Goal: Transaction & Acquisition: Purchase product/service

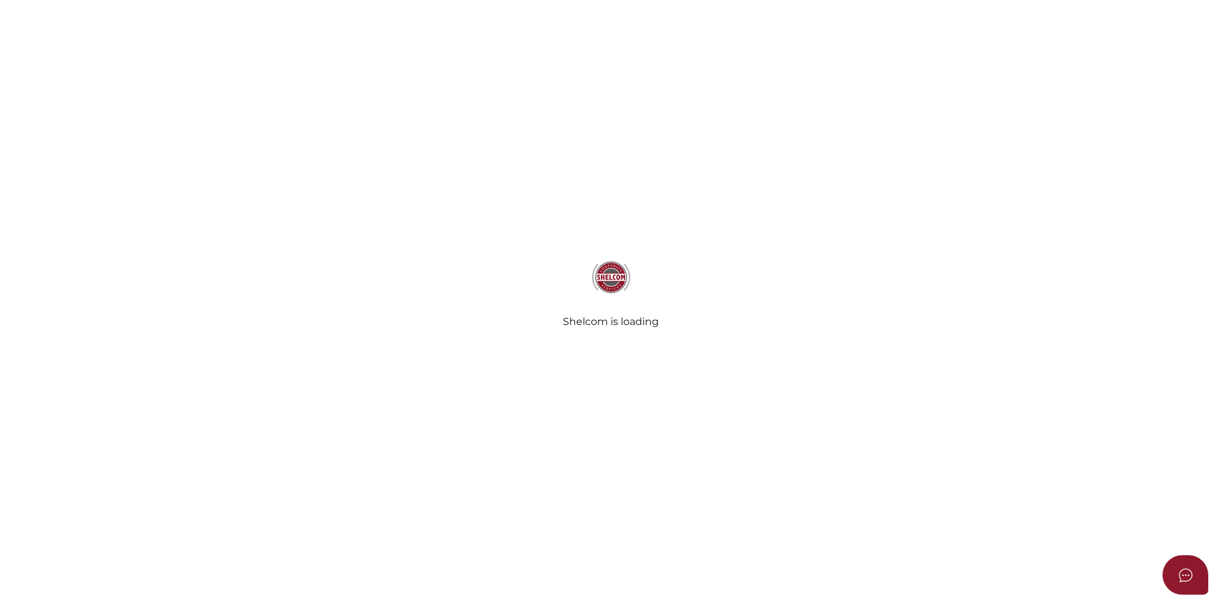
select select "3"
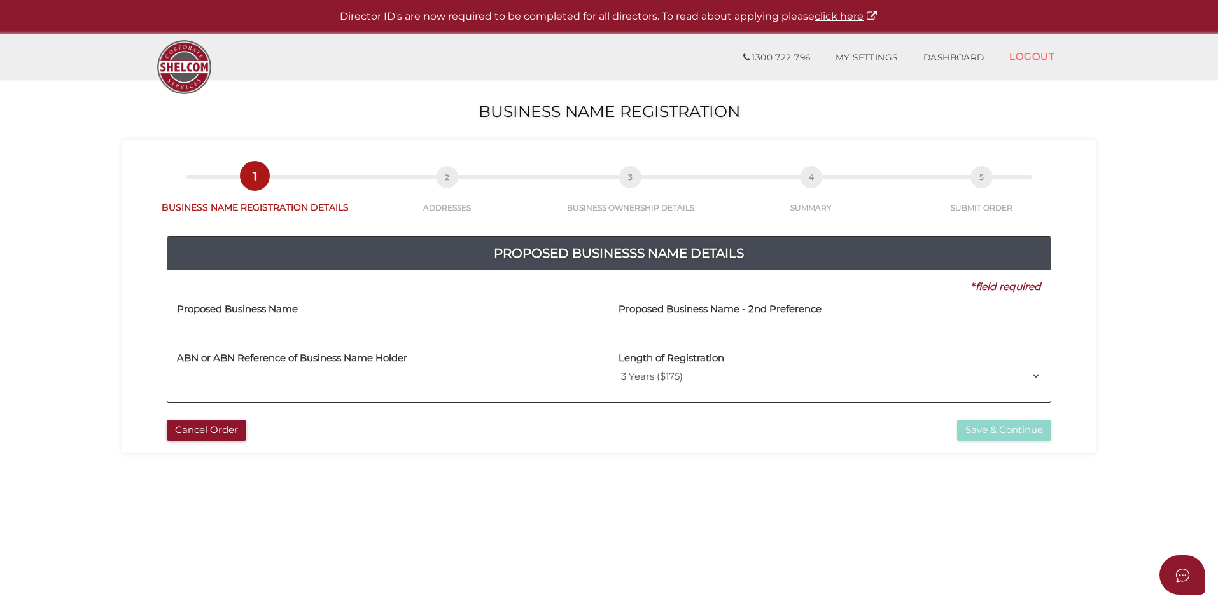
drag, startPoint x: 286, startPoint y: 321, endPoint x: 298, endPoint y: 323, distance: 11.7
click at [289, 321] on input "text" at bounding box center [388, 327] width 422 height 14
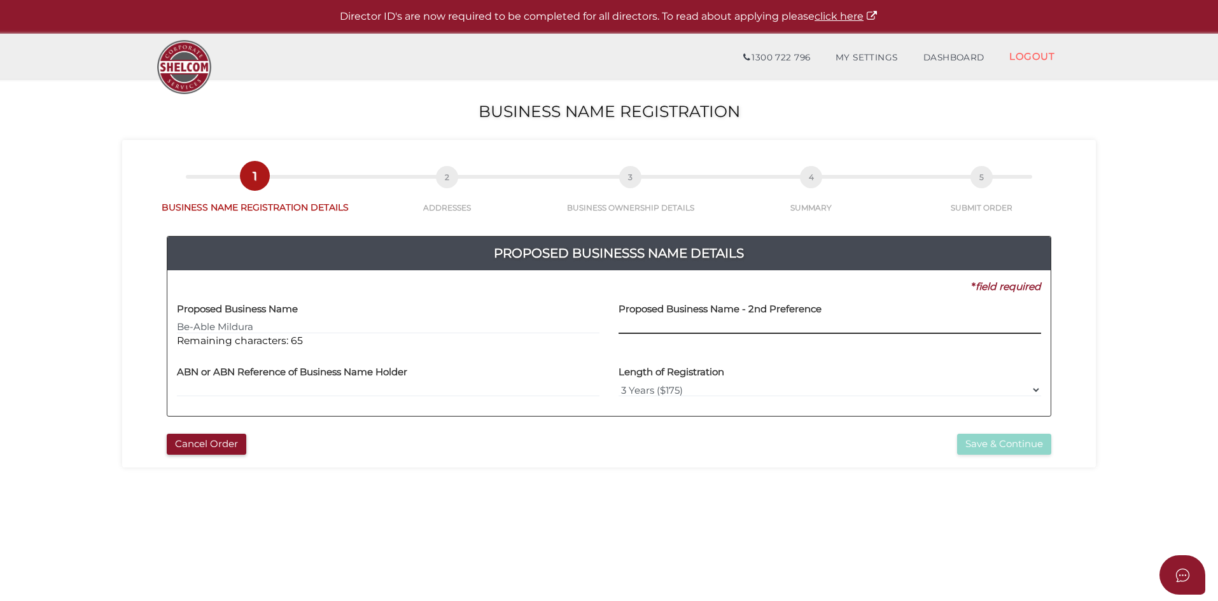
click at [739, 331] on input "text" at bounding box center [829, 327] width 422 height 14
drag, startPoint x: 256, startPoint y: 327, endPoint x: 221, endPoint y: 327, distance: 35.6
click at [221, 327] on input "Be-Able Mildura" at bounding box center [388, 327] width 422 height 14
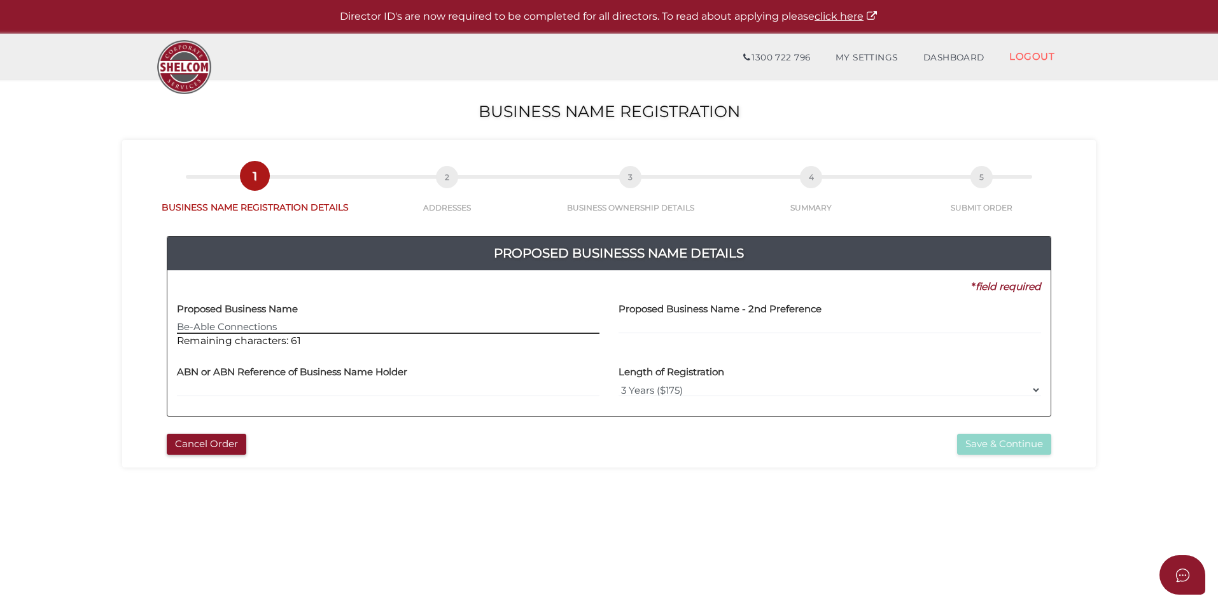
type input "Be-Able Connections"
click at [635, 323] on input "text" at bounding box center [829, 327] width 422 height 14
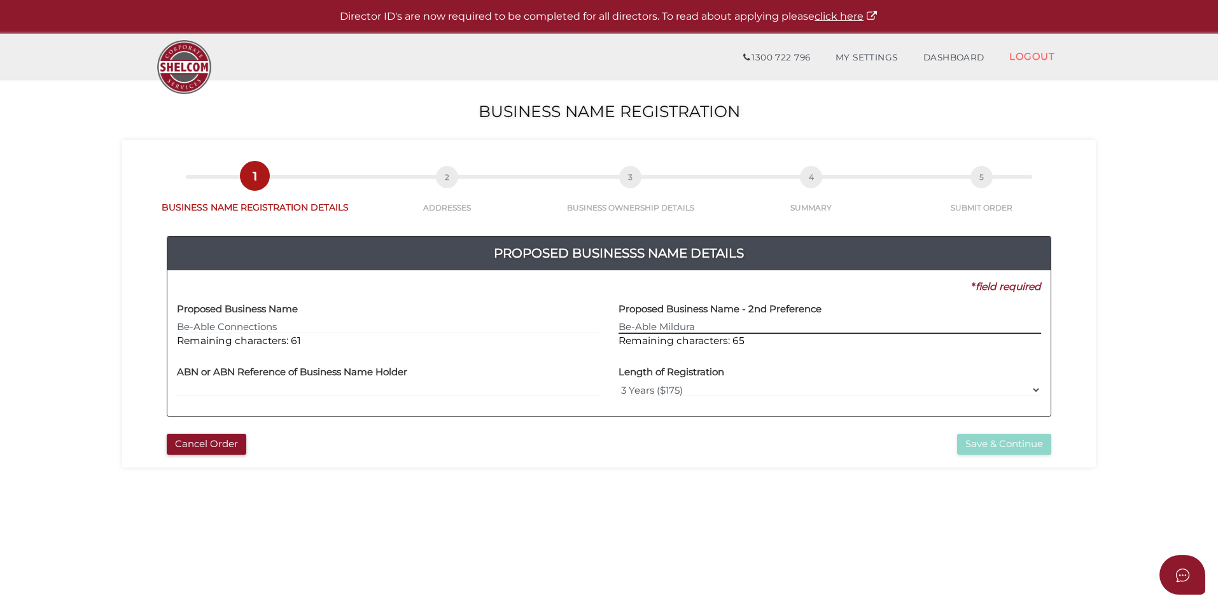
type input "Be-Able Mildura"
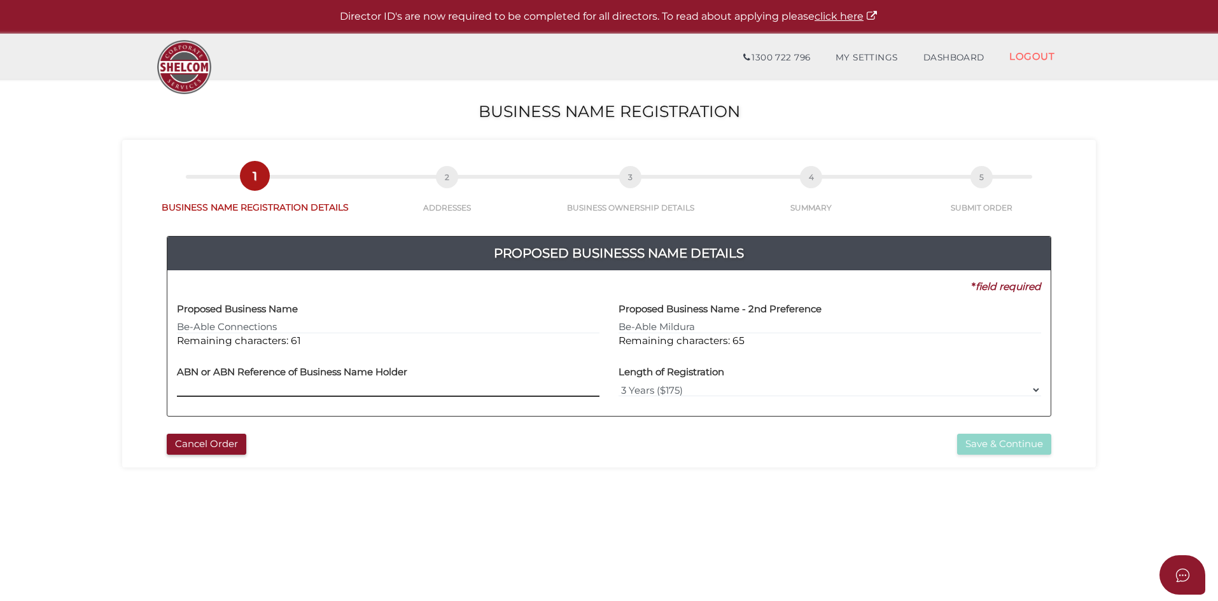
click at [268, 391] on input "text" at bounding box center [388, 390] width 422 height 14
type input "69 569 681 020"
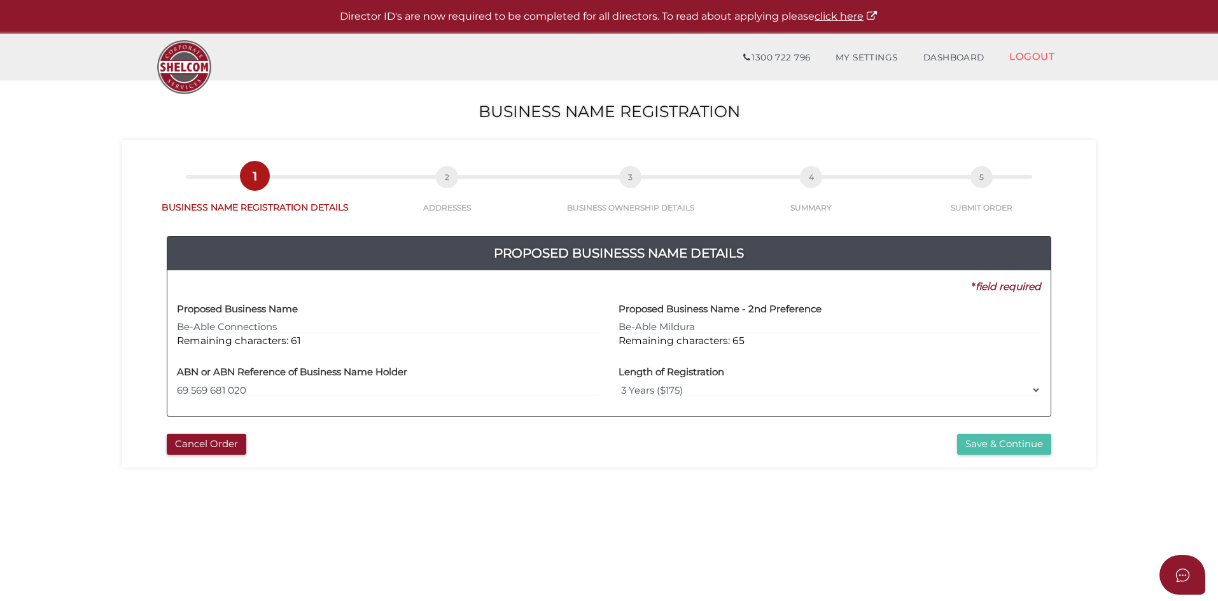
click at [1005, 447] on button "Save & Continue" at bounding box center [1004, 444] width 94 height 21
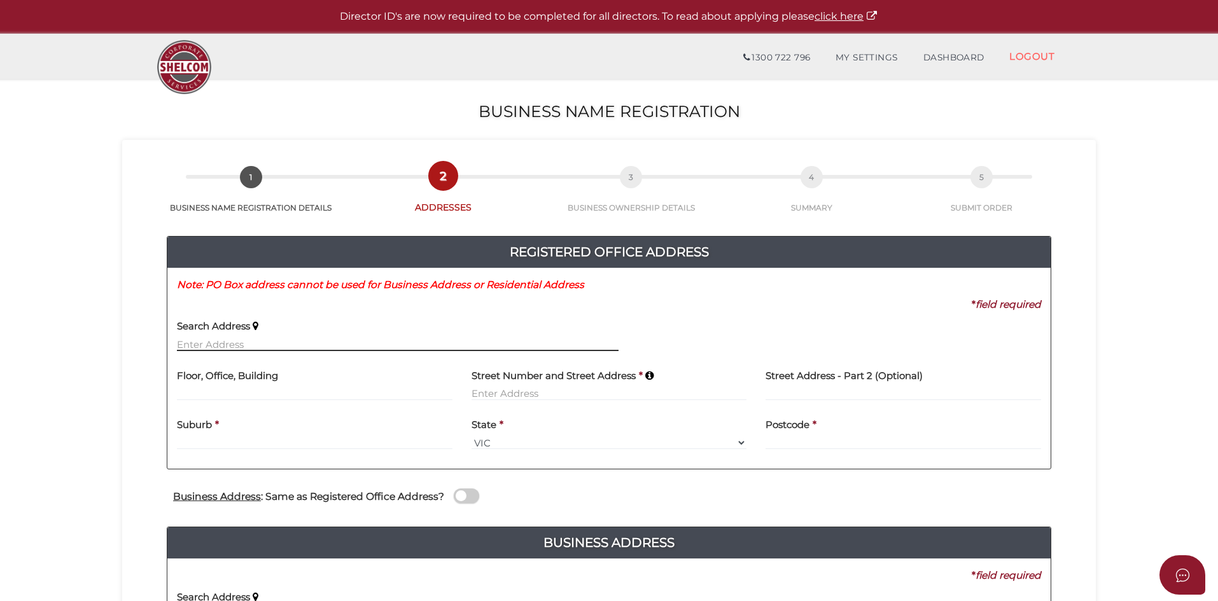
click at [249, 345] on input "text" at bounding box center [397, 344] width 441 height 14
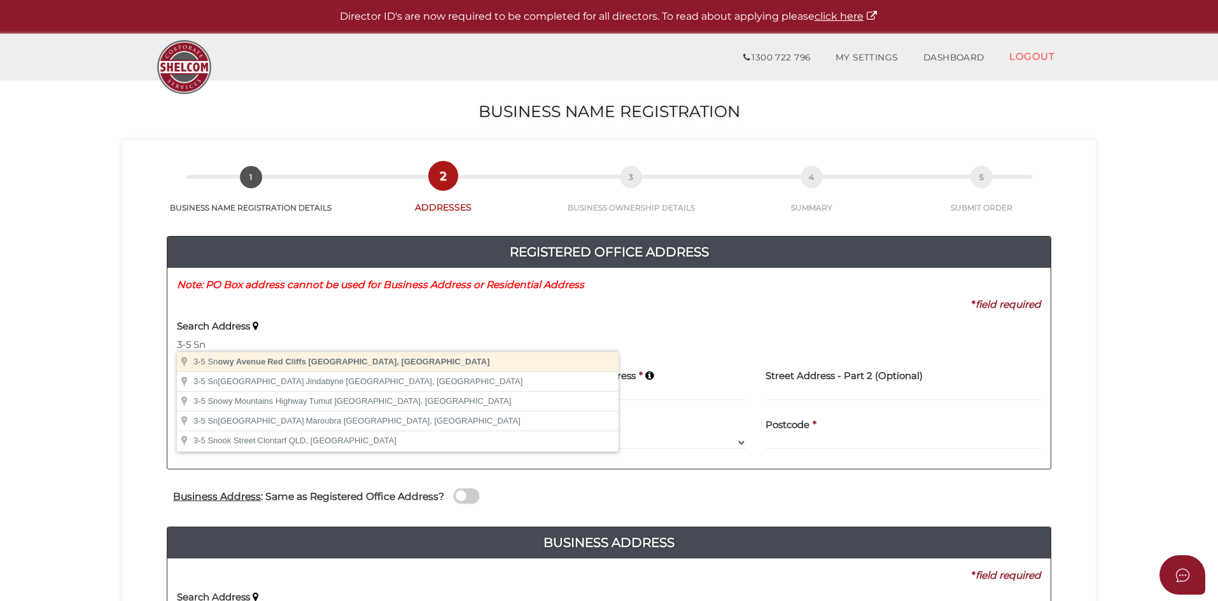
type input "3-5 Snowy Avenue, Red Cliffs VIC, Australia"
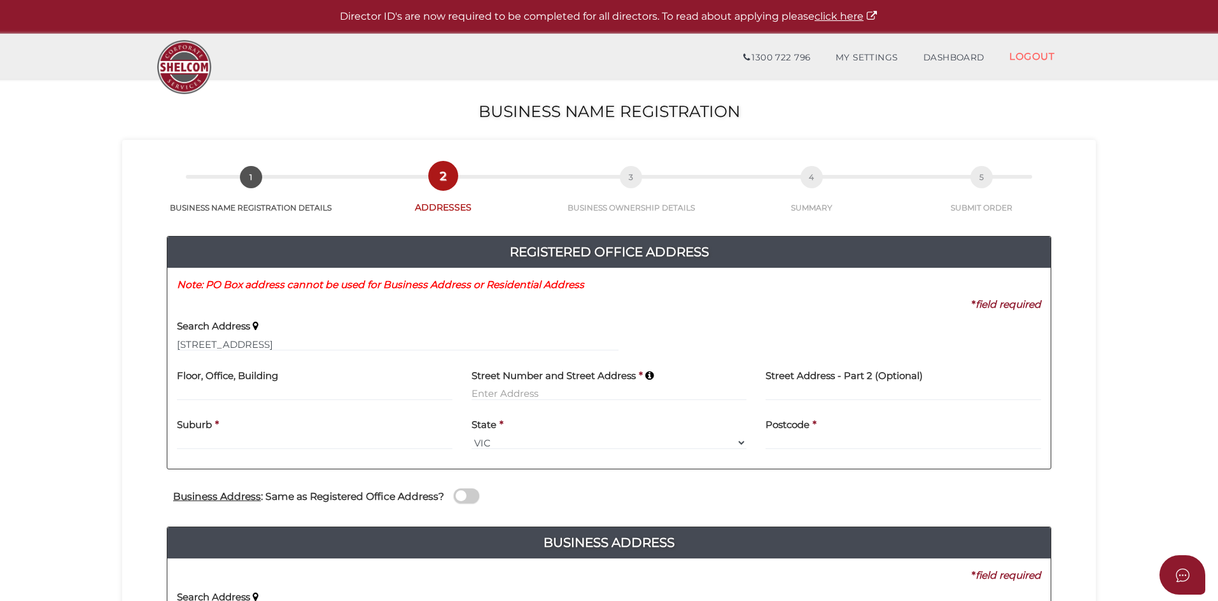
type input "[STREET_ADDRESS]"
type input "Red Cliffs"
select select "VIC"
type input "3496"
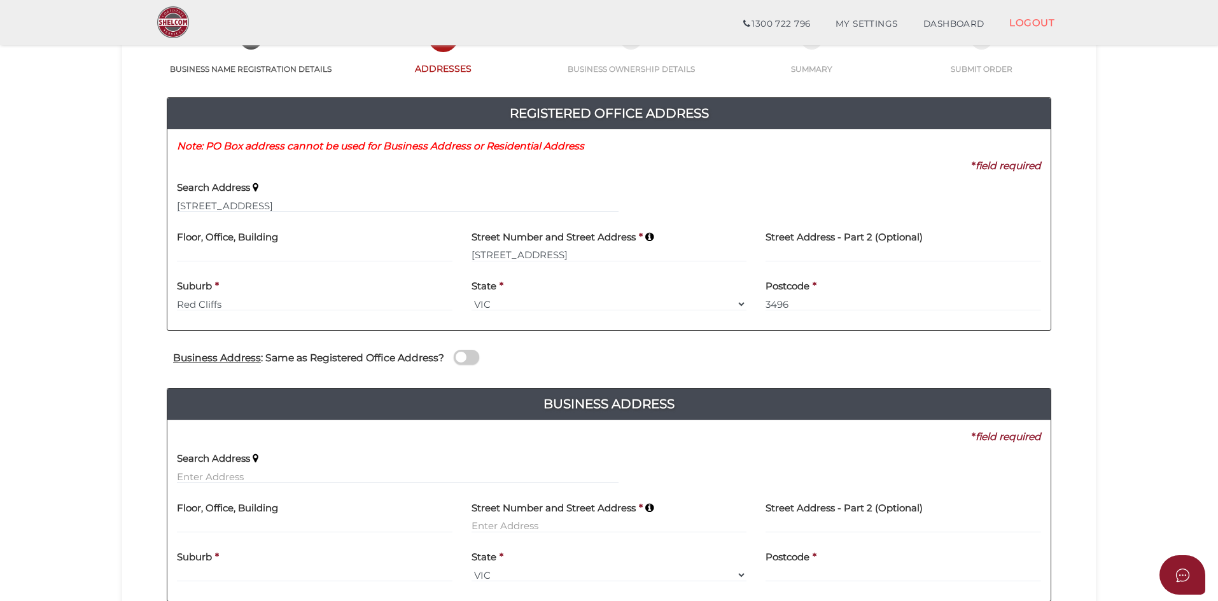
scroll to position [127, 0]
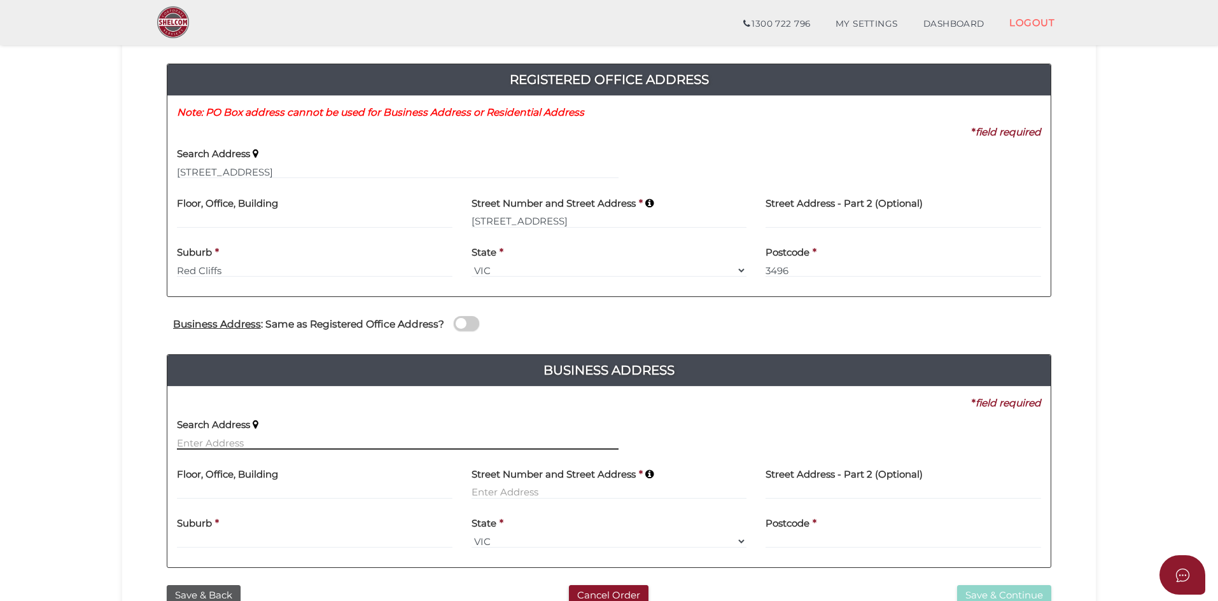
click at [273, 441] on input "text" at bounding box center [397, 443] width 441 height 14
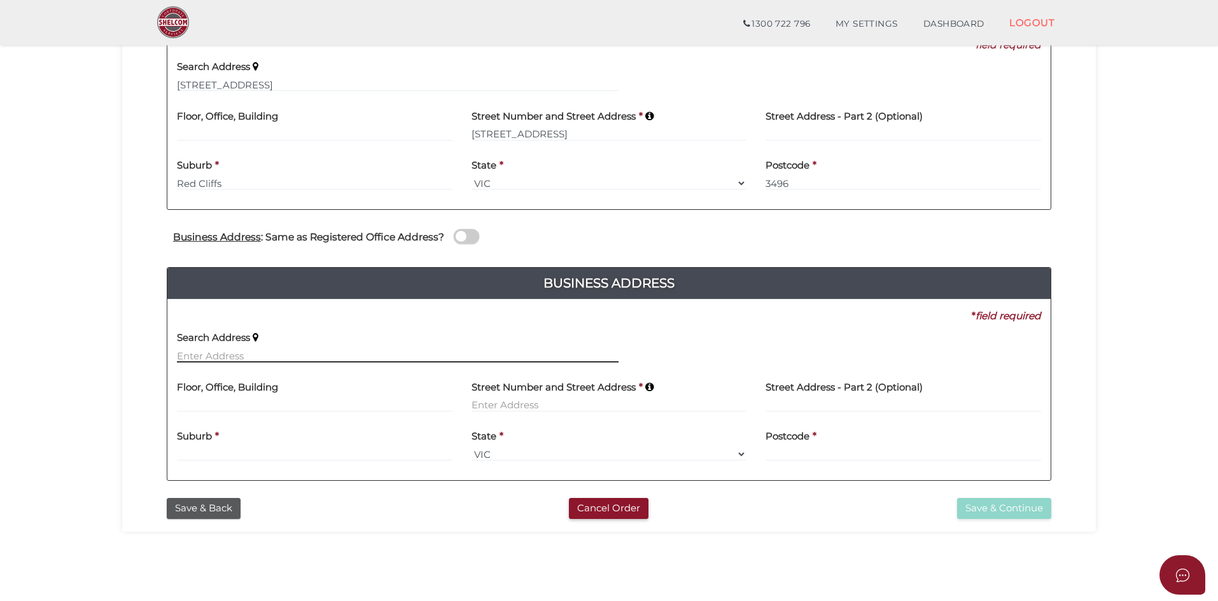
scroll to position [254, 0]
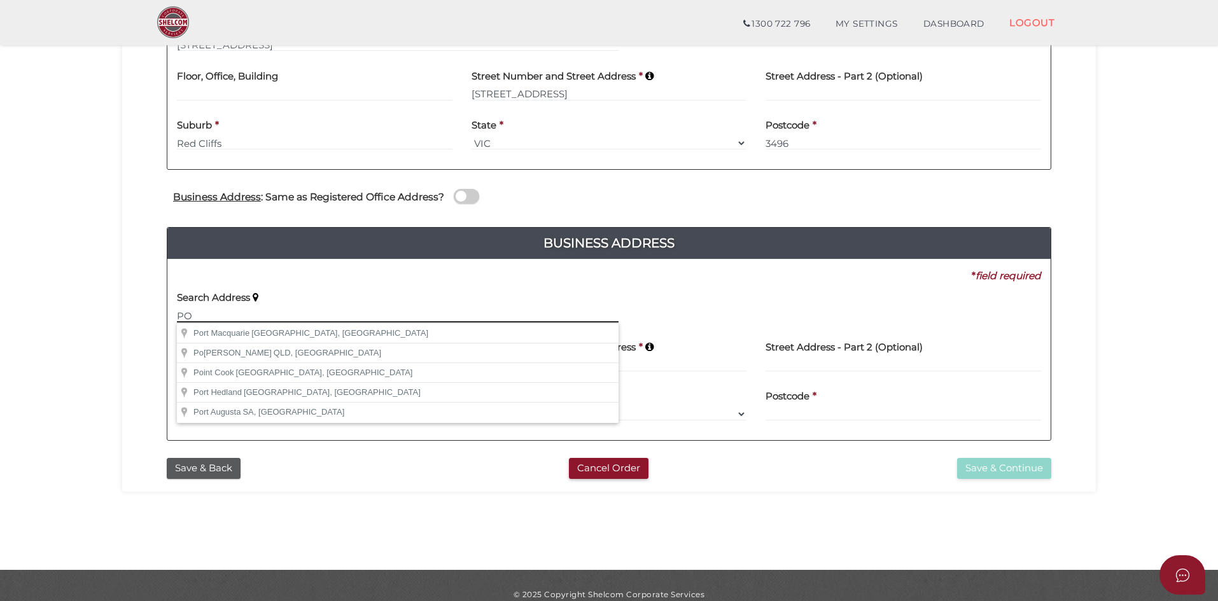
type input "P"
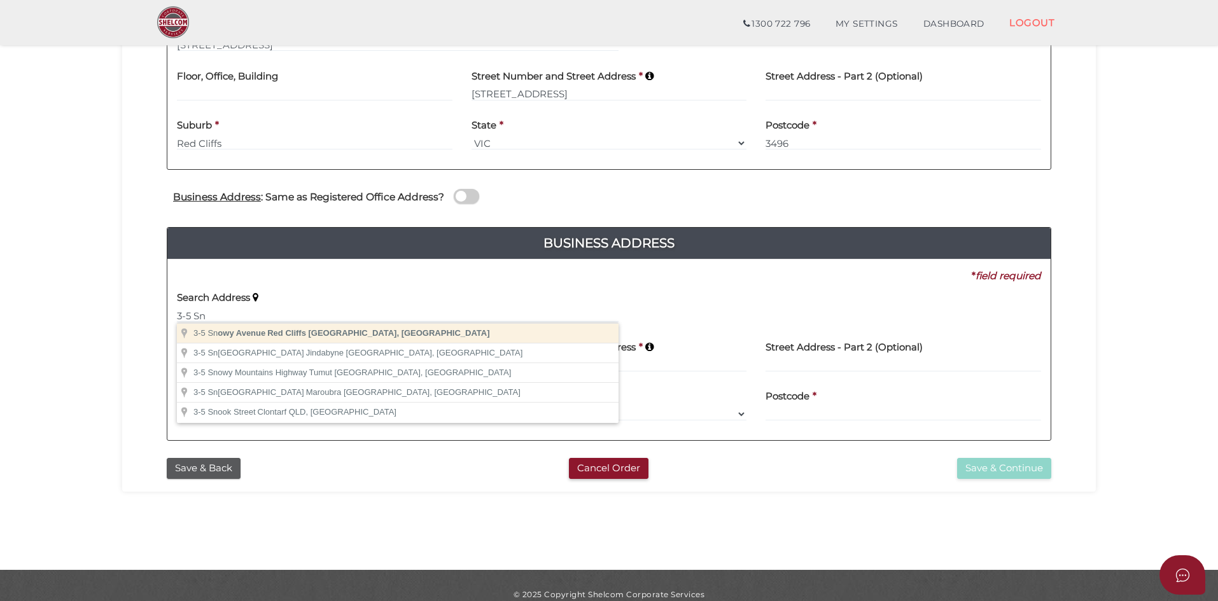
type input "3-5 Snowy Avenue, Red Cliffs VIC, Australia"
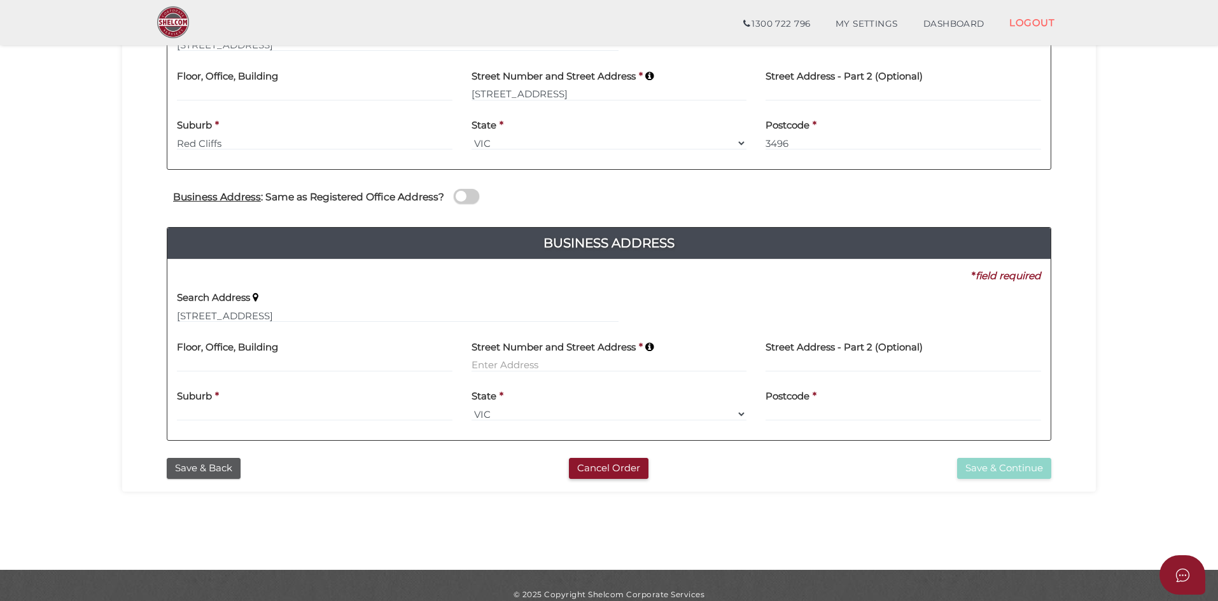
type input "[STREET_ADDRESS]"
type input "Red Cliffs"
select select "VIC"
type input "3496"
click at [1003, 471] on button "Save & Continue" at bounding box center [1004, 468] width 94 height 21
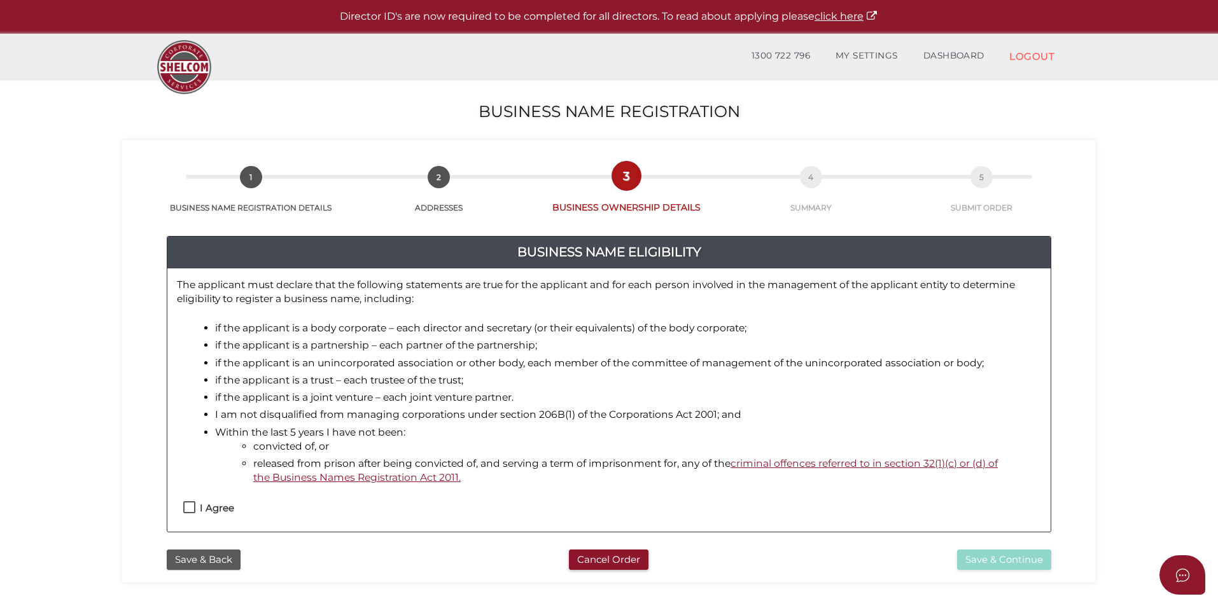
click at [190, 510] on label "I Agree" at bounding box center [208, 511] width 51 height 16
checkbox input "true"
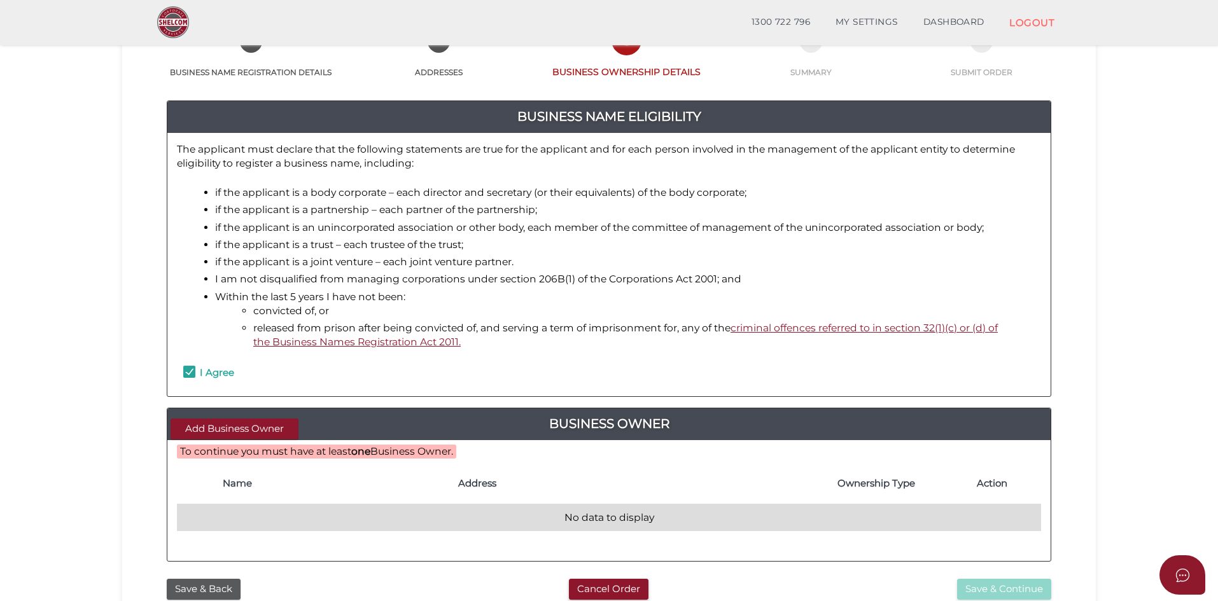
scroll to position [127, 0]
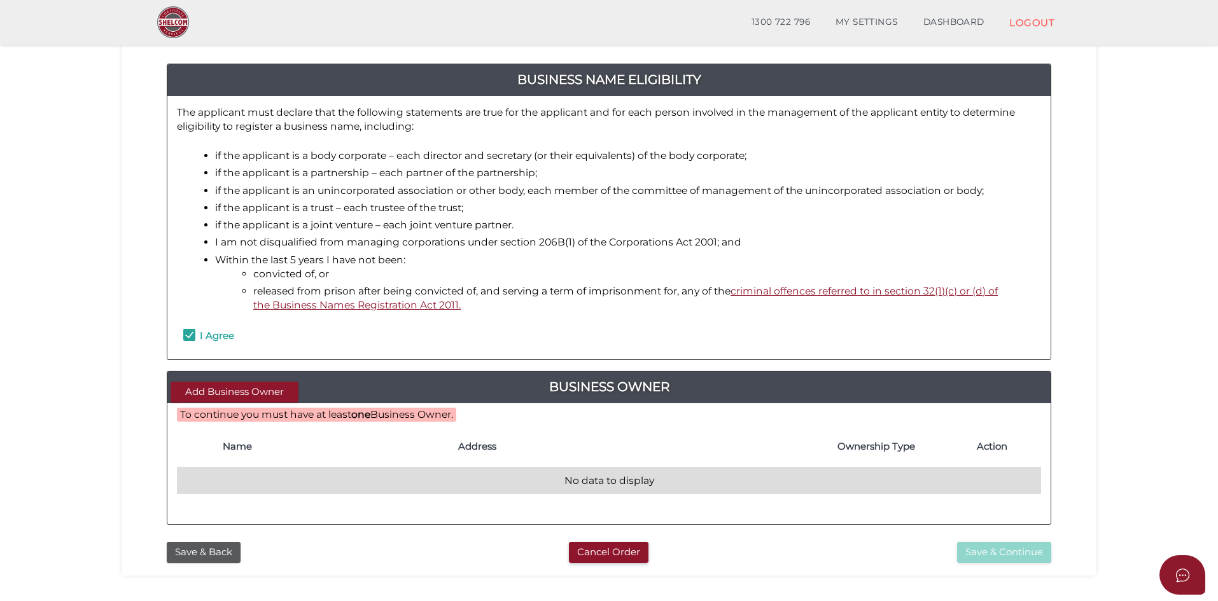
click at [271, 478] on td "No data to display" at bounding box center [609, 481] width 864 height 27
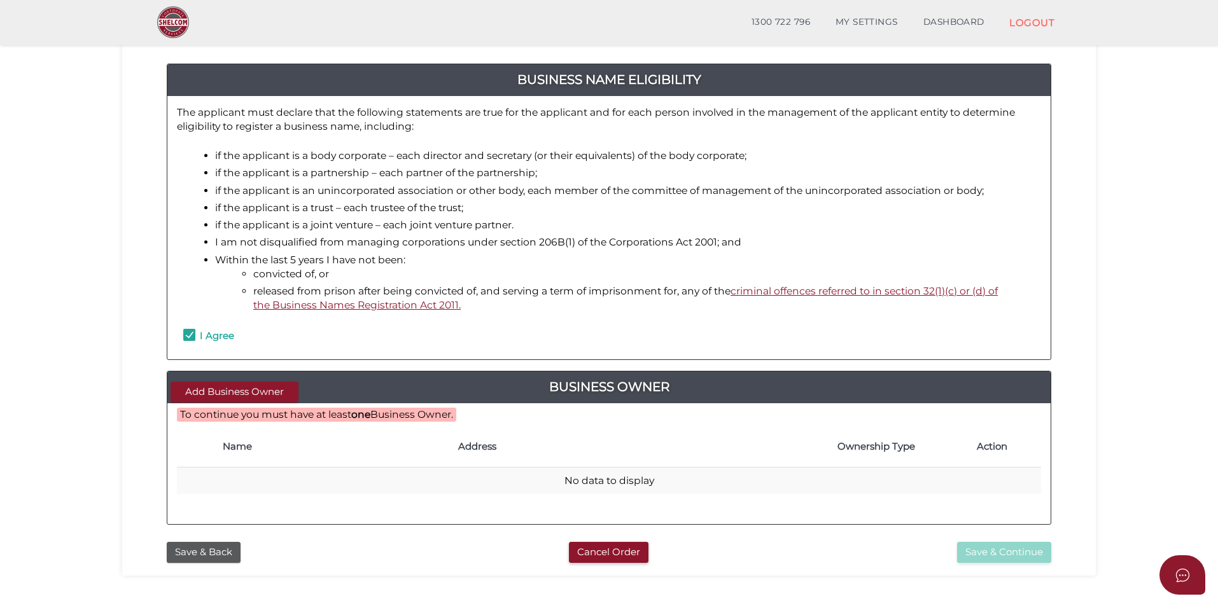
click at [251, 451] on h4 "Name" at bounding box center [334, 446] width 223 height 11
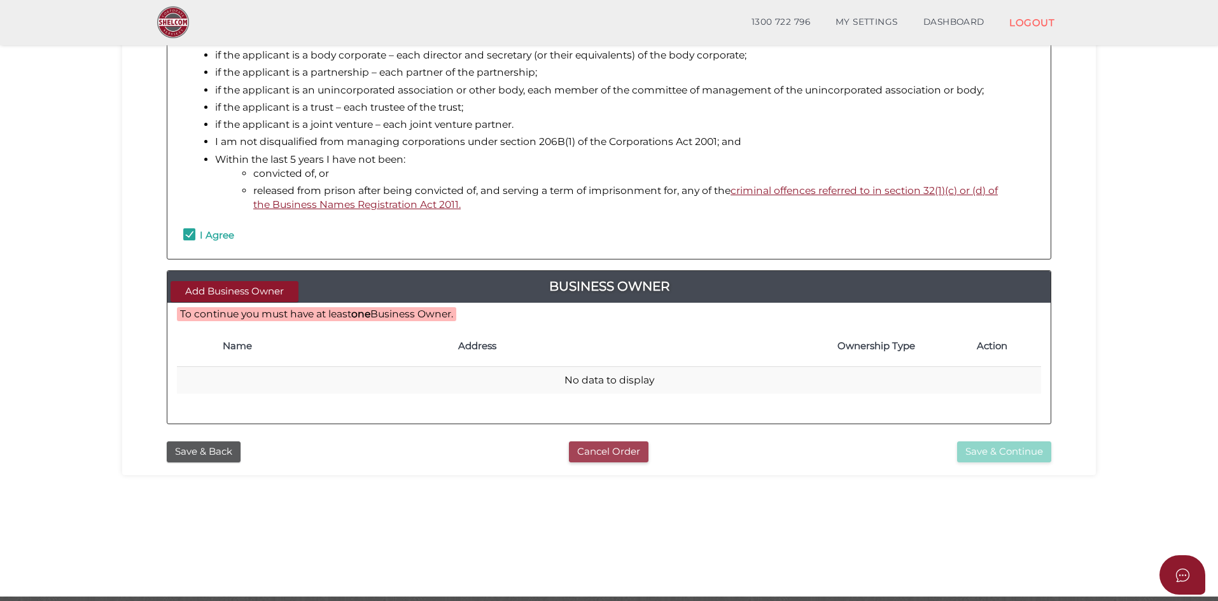
scroll to position [254, 0]
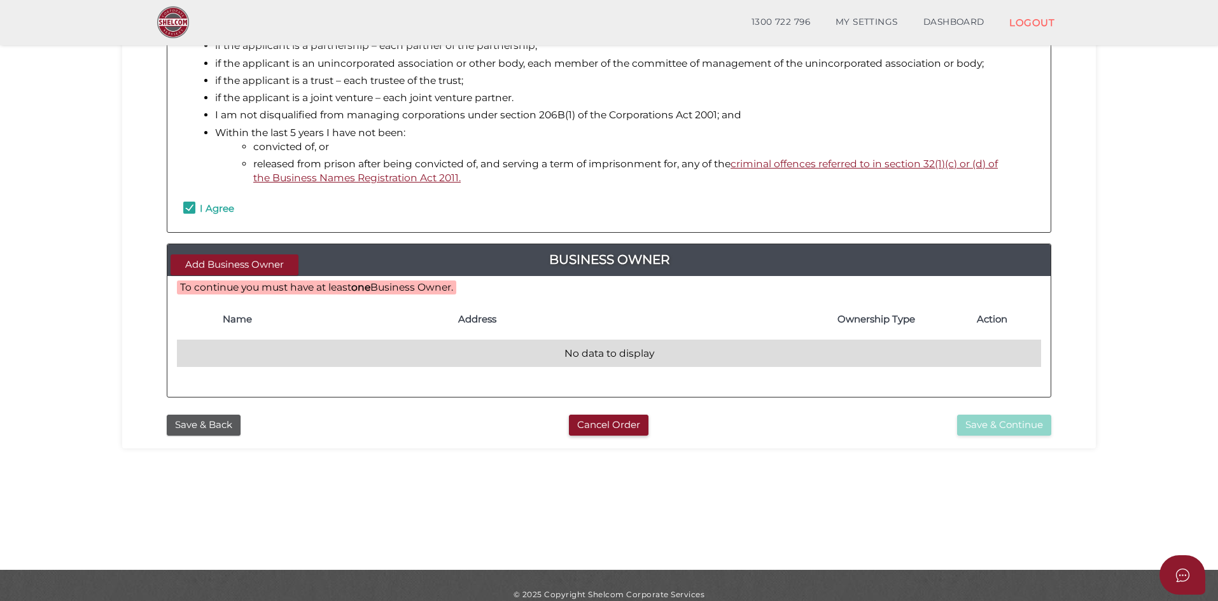
click at [604, 351] on td "No data to display" at bounding box center [609, 353] width 864 height 27
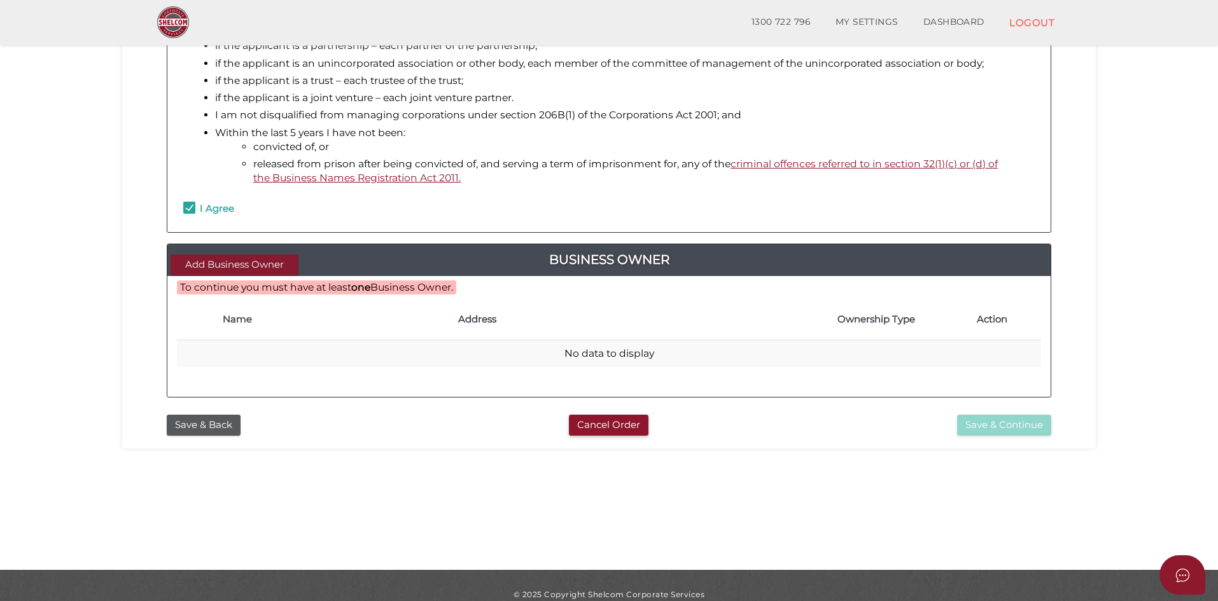
click at [233, 264] on button "Add Business Owner" at bounding box center [234, 264] width 128 height 21
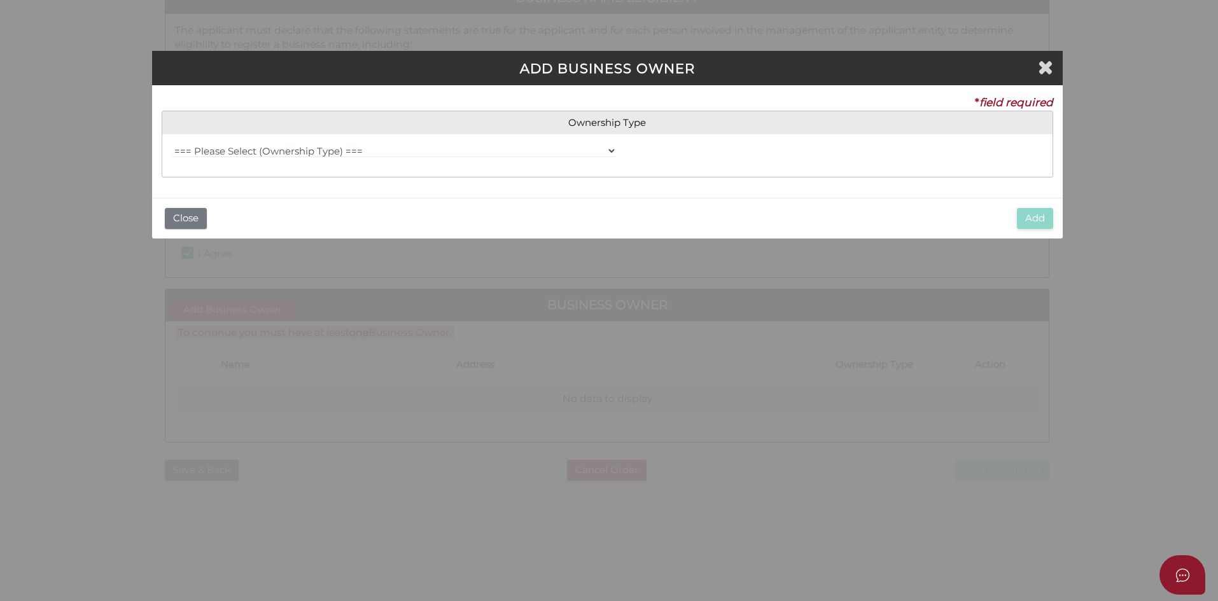
scroll to position [0, 0]
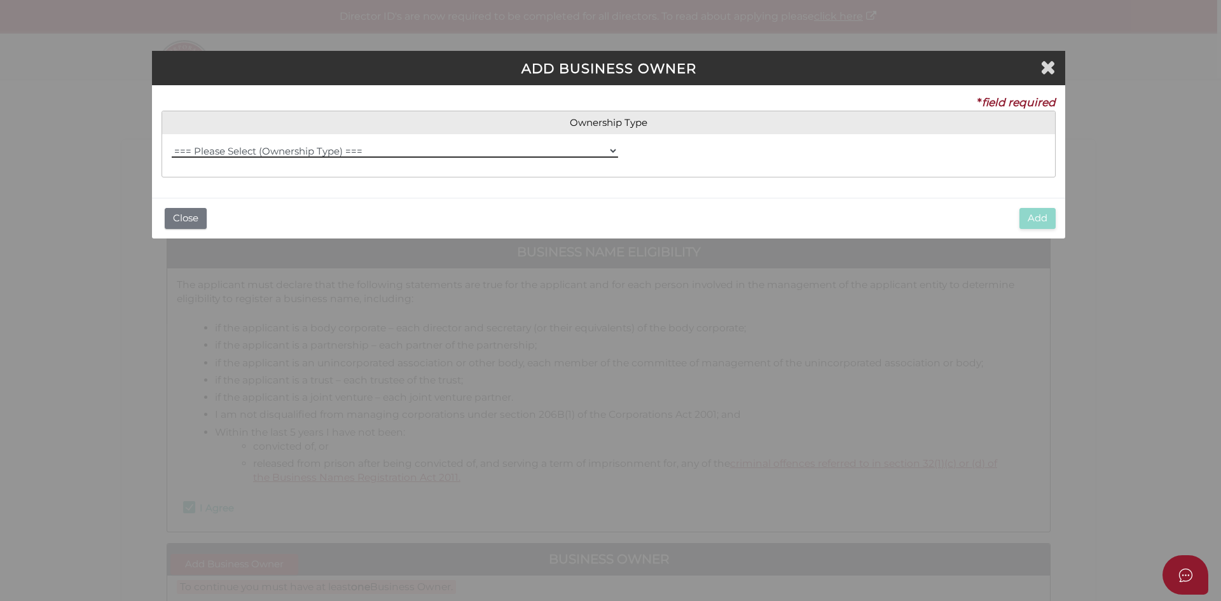
click at [298, 150] on select "=== Please Select (Ownership Type) === Individual Company Trust - Individual Tr…" at bounding box center [395, 151] width 447 height 14
click at [172, 144] on select "=== Please Select (Ownership Type) === Individual Company Trust - Individual Tr…" at bounding box center [395, 151] width 447 height 14
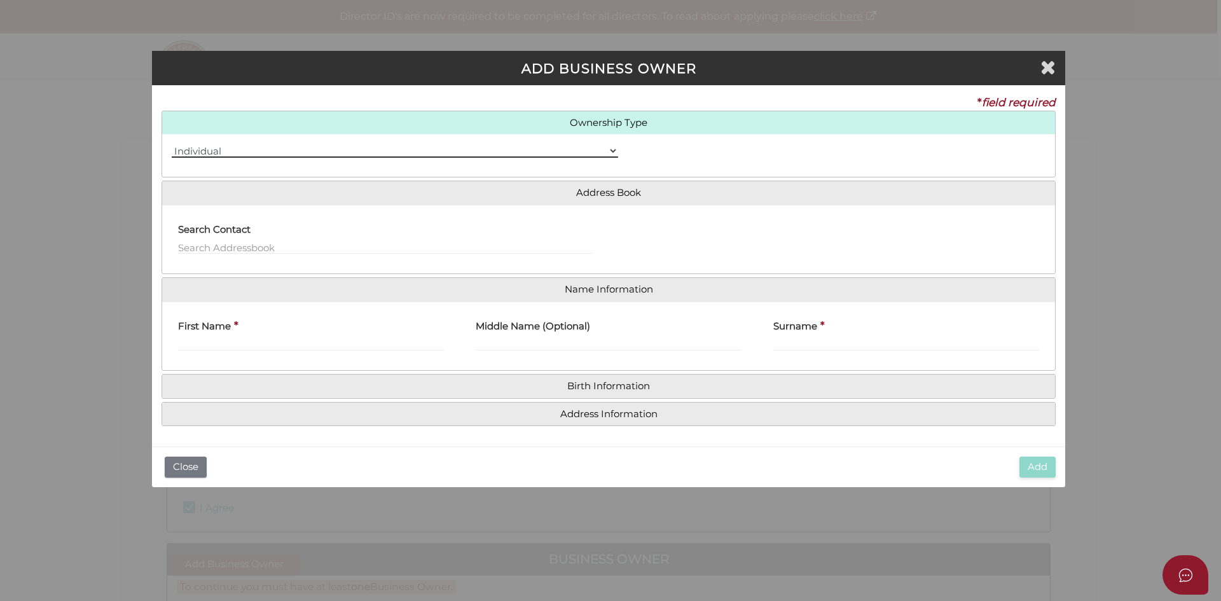
click at [613, 150] on select "=== Please Select (Ownership Type) === Individual Company Trust - Individual Tr…" at bounding box center [395, 151] width 447 height 14
click at [172, 144] on select "=== Please Select (Ownership Type) === Individual Company Trust - Individual Tr…" at bounding box center [395, 151] width 447 height 14
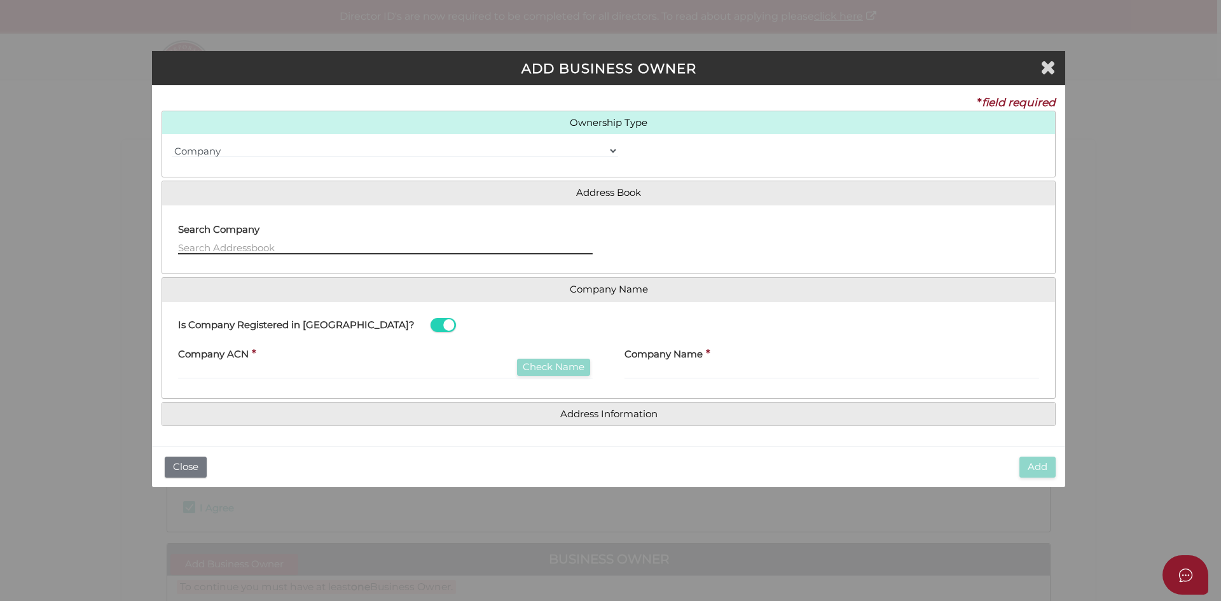
click at [308, 252] on input "text" at bounding box center [385, 247] width 415 height 14
click at [611, 149] on select "=== Please Select (Ownership Type) === Individual Company Trust - Individual Tr…" at bounding box center [395, 151] width 447 height 14
select select "Individual"
click at [172, 144] on select "=== Please Select (Ownership Type) === Individual Company Trust - Individual Tr…" at bounding box center [395, 151] width 447 height 14
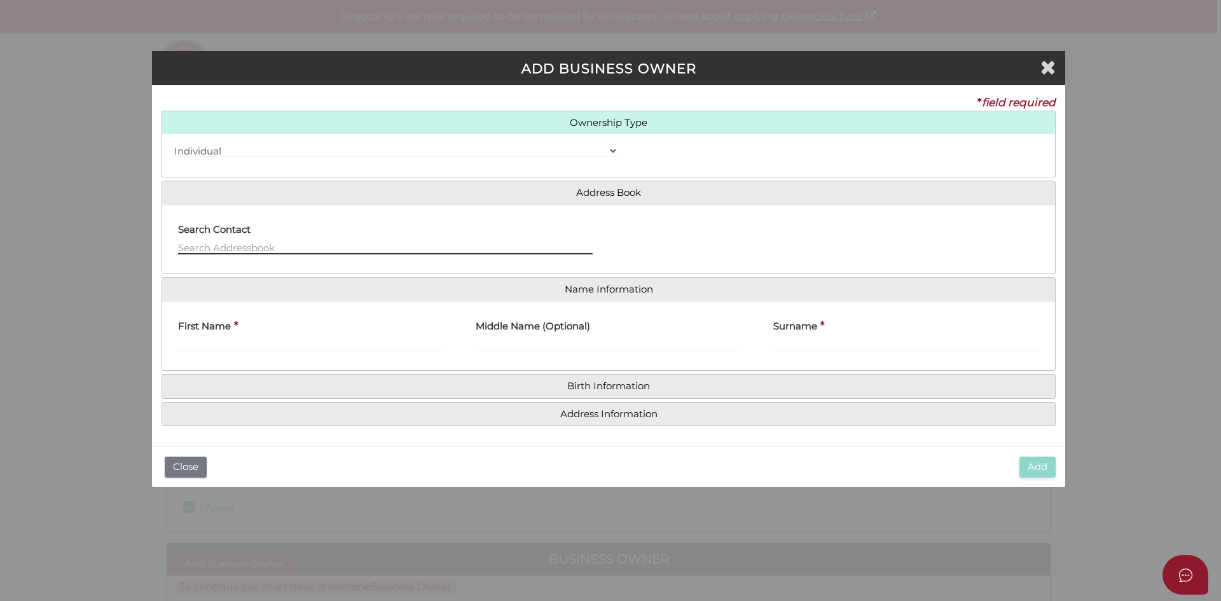
click at [249, 246] on input "text" at bounding box center [385, 247] width 415 height 14
click at [317, 344] on input "First Name" at bounding box center [311, 344] width 266 height 14
type input "[PERSON_NAME]"
click at [511, 347] on input "Middle Name (Optional)" at bounding box center [609, 344] width 266 height 14
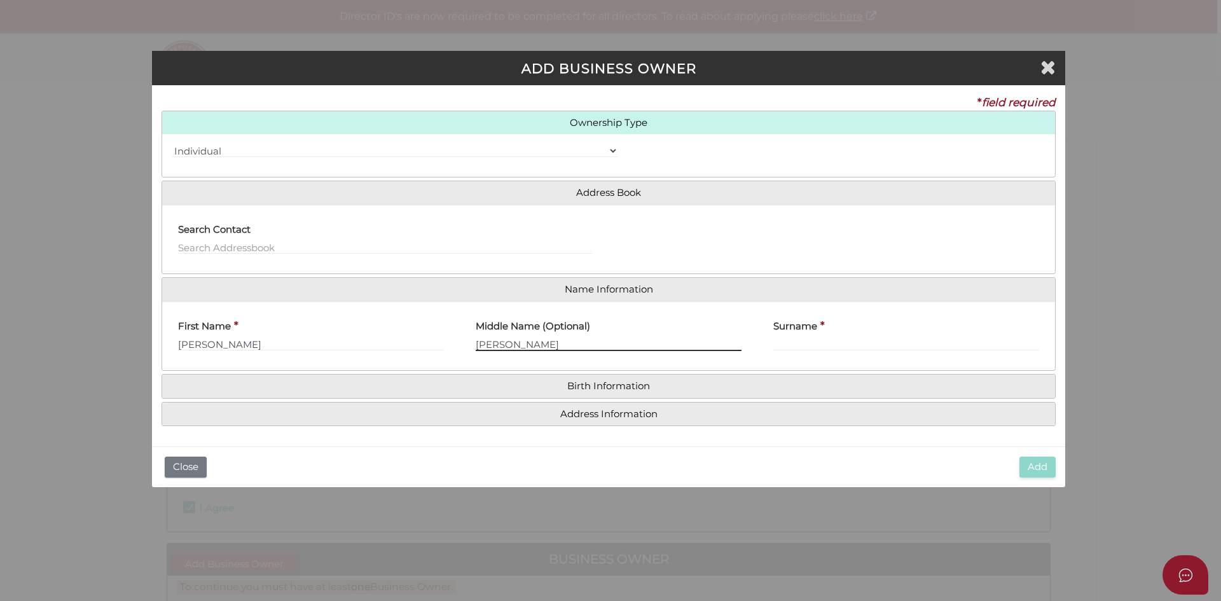
type input "LOUISE"
click at [820, 345] on input "Surname" at bounding box center [907, 344] width 266 height 14
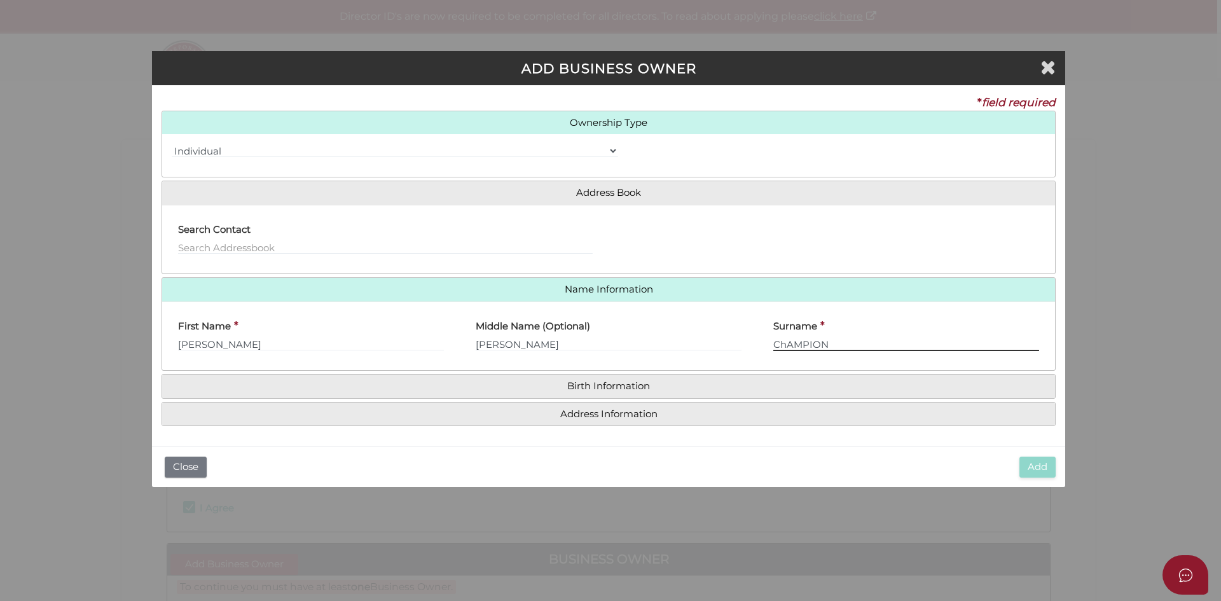
type input "ChAMPION"
click at [217, 342] on input "[PERSON_NAME]" at bounding box center [311, 344] width 266 height 14
type input "[PERSON_NAME]"
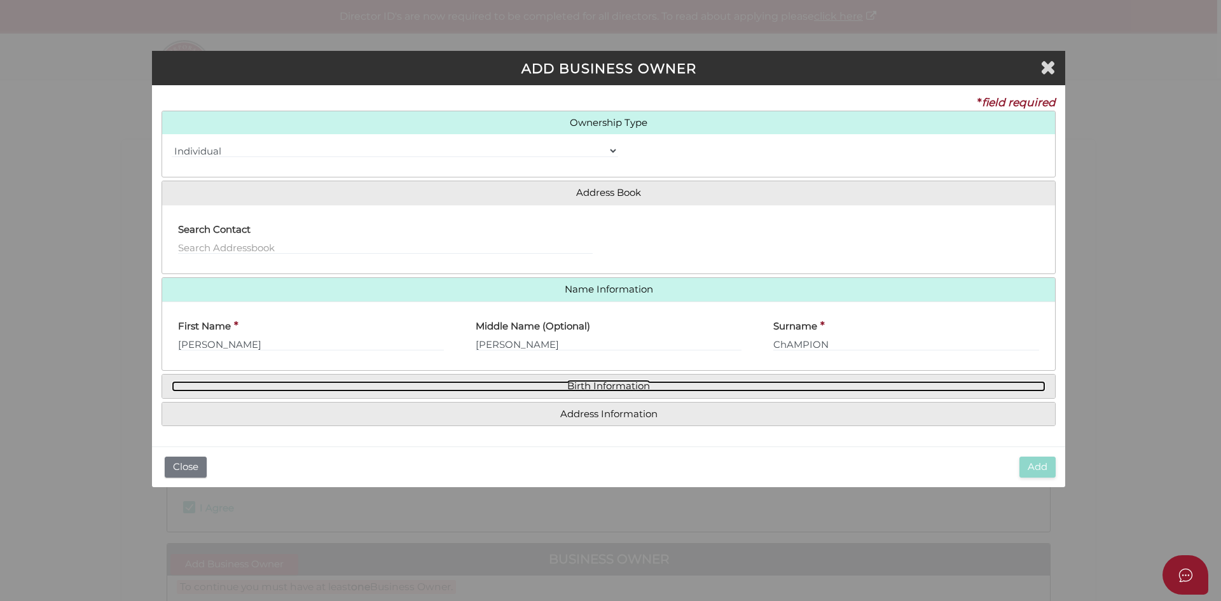
click at [218, 384] on link "Birth Information" at bounding box center [609, 386] width 874 height 11
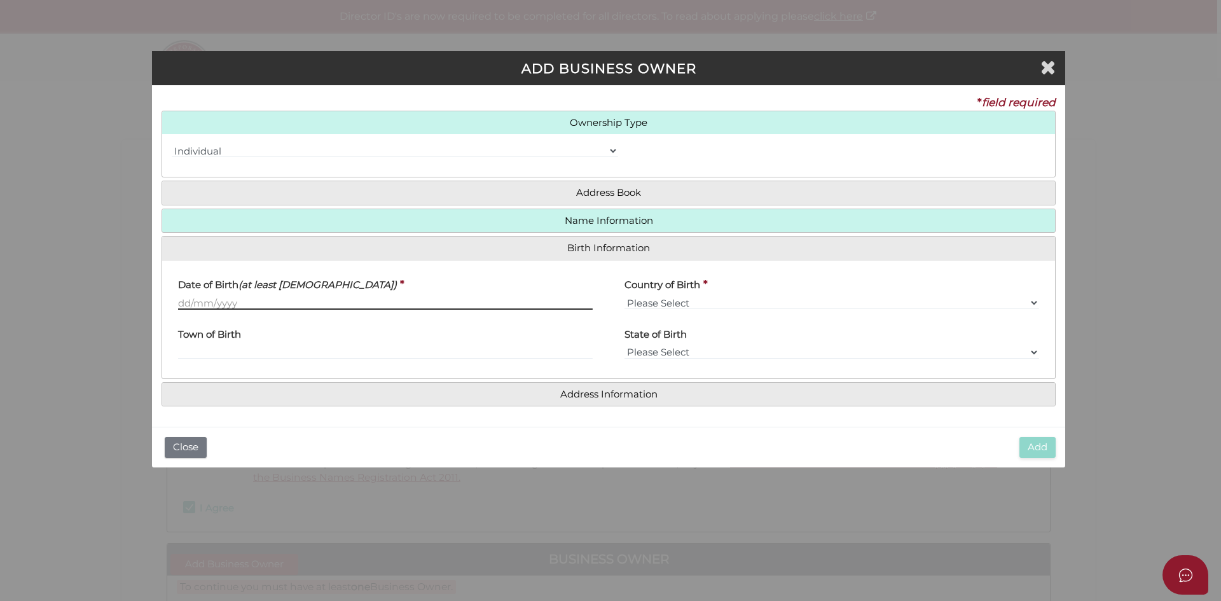
click at [202, 303] on input "text" at bounding box center [385, 303] width 415 height 14
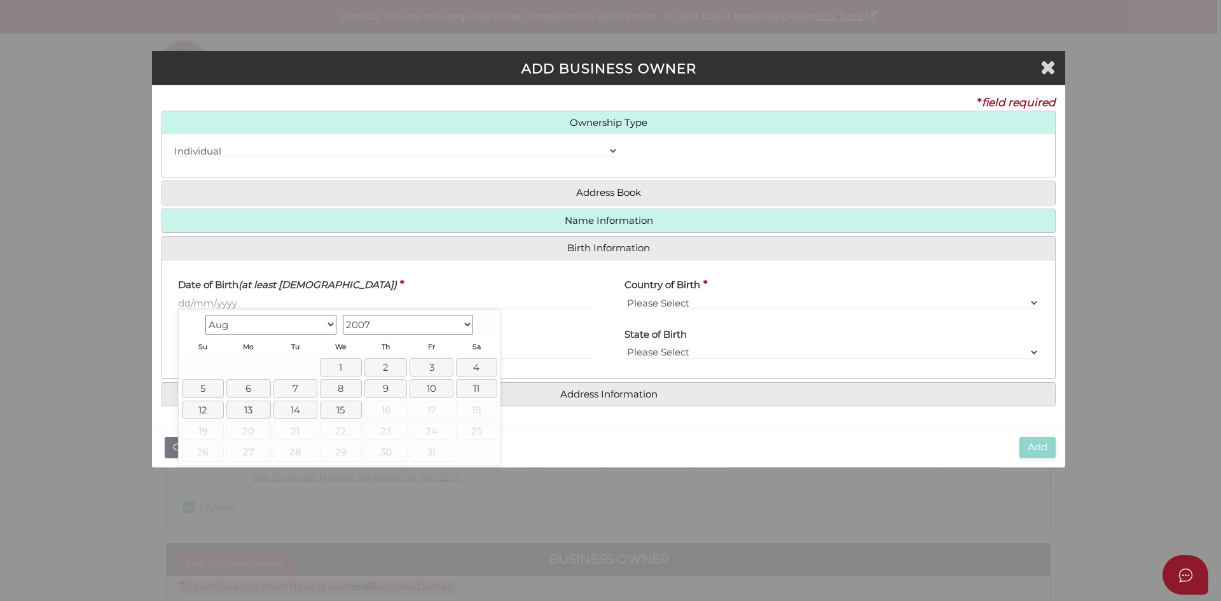
click at [328, 326] on select "Jan Feb Mar Apr May Jun Jul Aug" at bounding box center [270, 325] width 131 height 20
click at [328, 327] on select "Jan Feb Mar Apr May Jun Jul Aug" at bounding box center [270, 325] width 131 height 20
click at [415, 323] on select "1900 1901 1902 1903 1904 1905 1906 1907 1908 1909 1910 1911 1912 1913 1914 1915…" at bounding box center [408, 325] width 131 height 20
click at [333, 322] on select "Jan Feb Mar Apr May Jun Jul Aug Sep Oct Nov Dec" at bounding box center [270, 325] width 131 height 20
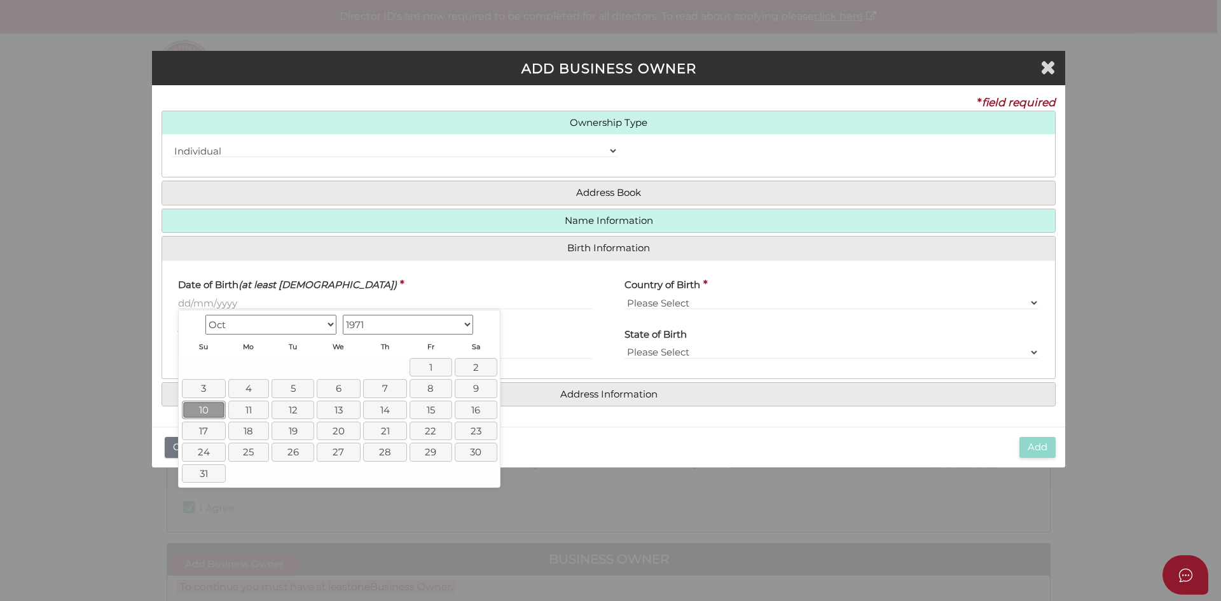
click at [205, 408] on link "10" at bounding box center [204, 410] width 44 height 18
type input "10/10/1971"
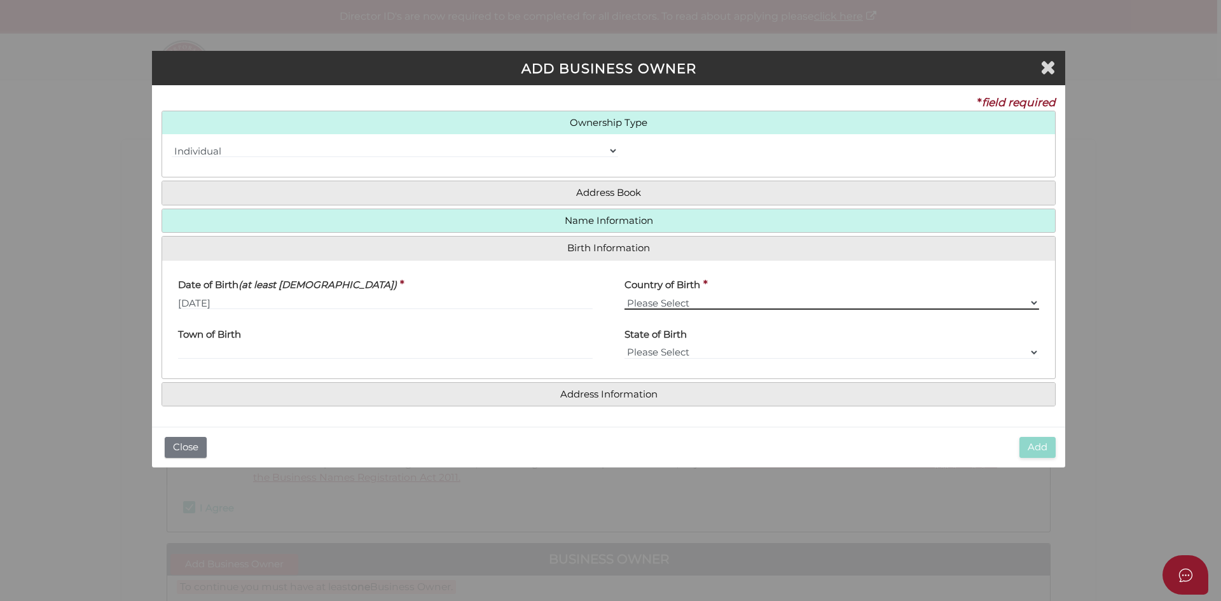
click at [705, 305] on select "Please Select v Australia Afghanistan Albania Algeria American Samoa Andorra An…" at bounding box center [832, 303] width 415 height 14
select select "[GEOGRAPHIC_DATA]"
click at [625, 296] on select "Please Select v Australia Afghanistan Albania Algeria American Samoa Andorra An…" at bounding box center [832, 303] width 415 height 14
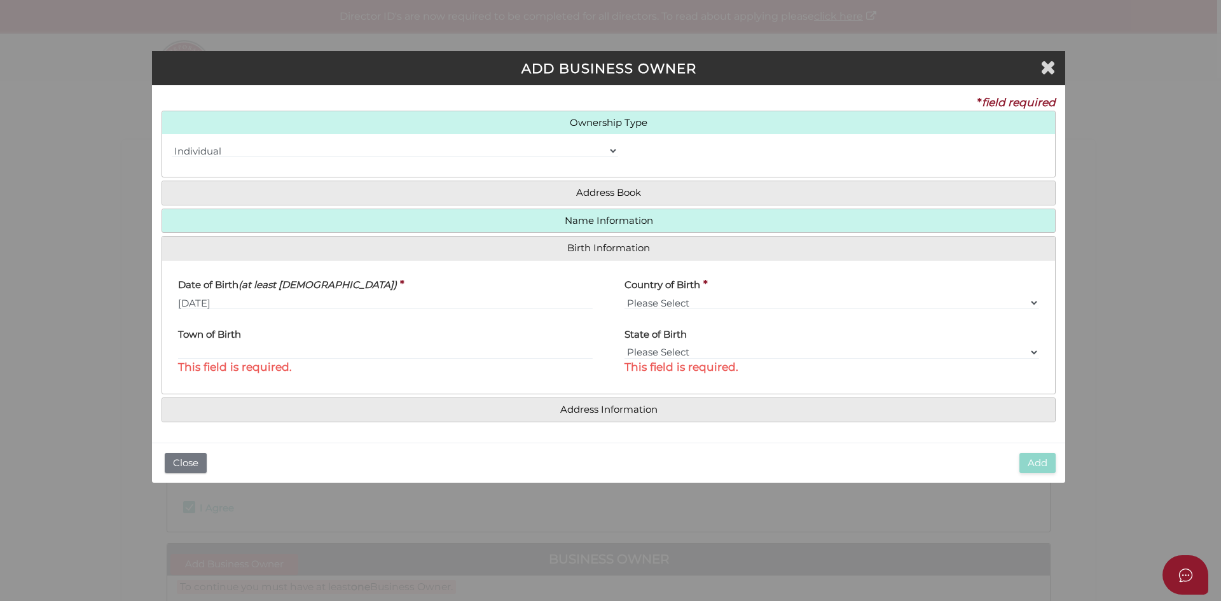
click at [236, 341] on label "Town of Birth" at bounding box center [209, 332] width 63 height 26
click at [230, 359] on span "This field is required." at bounding box center [385, 367] width 415 height 16
click at [676, 352] on select "Please Select VIC ACT NSW NT QLD TAS WA SA" at bounding box center [832, 352] width 415 height 14
select select "VIC"
click at [625, 345] on select "Please Select VIC ACT NSW NT QLD TAS WA SA" at bounding box center [832, 352] width 415 height 14
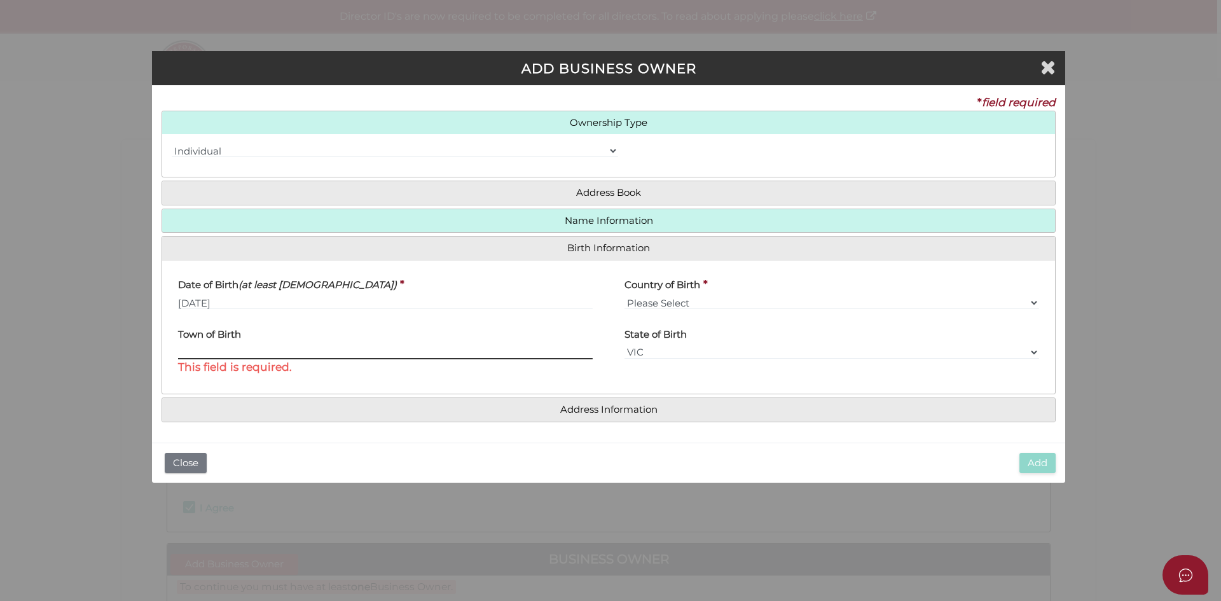
click at [302, 358] on input "text" at bounding box center [385, 352] width 415 height 14
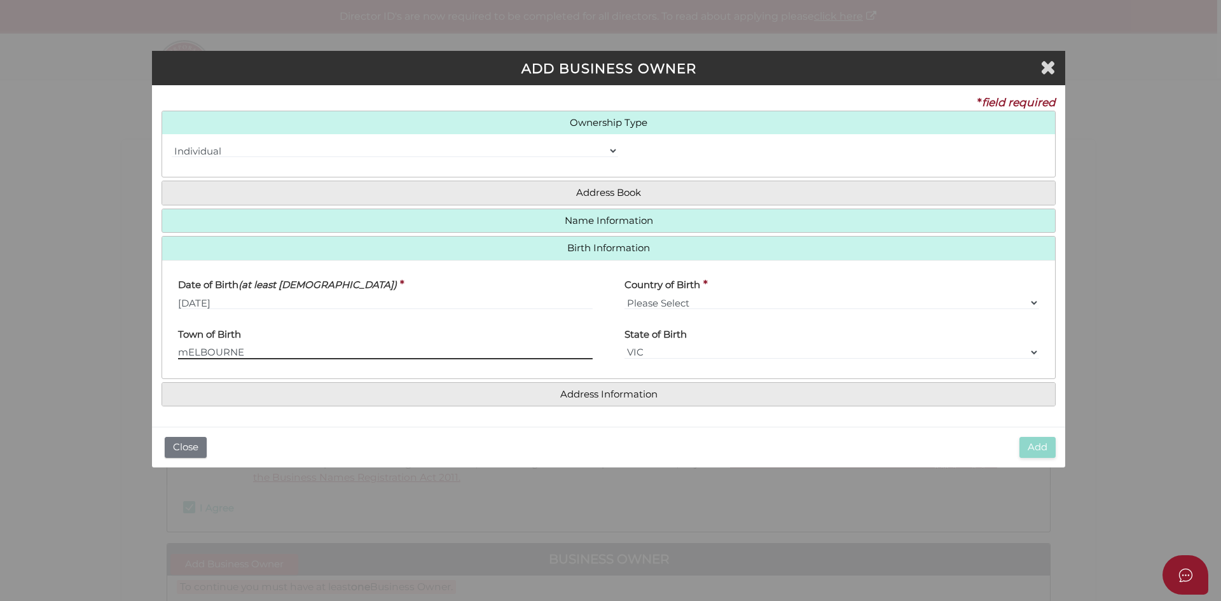
click at [186, 353] on input "mELBOURNE" at bounding box center [385, 352] width 415 height 14
type input "MELBOURNE"
click at [677, 400] on h4 "Address Information" at bounding box center [608, 395] width 893 height 24
click at [908, 400] on h4 "Address Information" at bounding box center [608, 395] width 893 height 24
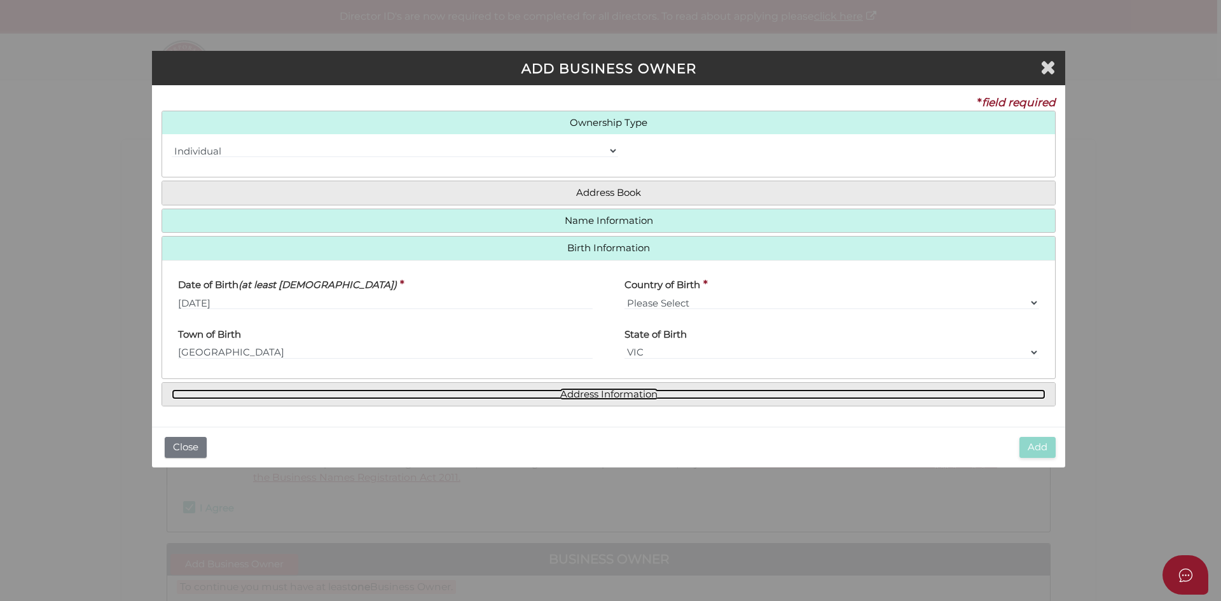
click at [378, 391] on link "Address Information" at bounding box center [609, 394] width 874 height 11
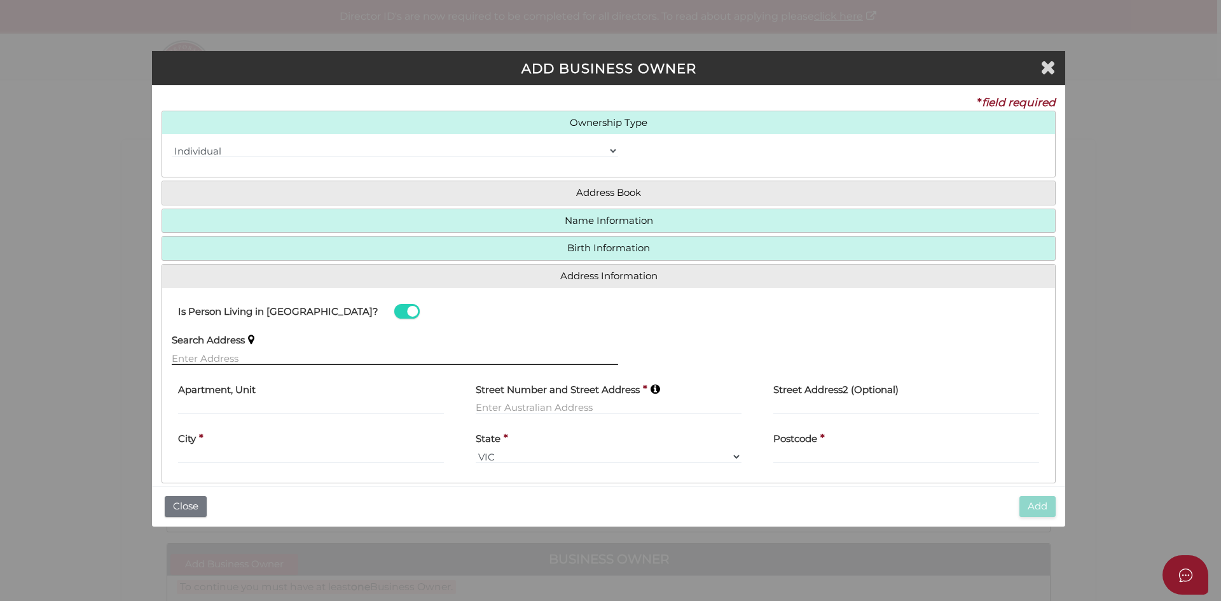
click at [231, 357] on input "text" at bounding box center [395, 358] width 447 height 14
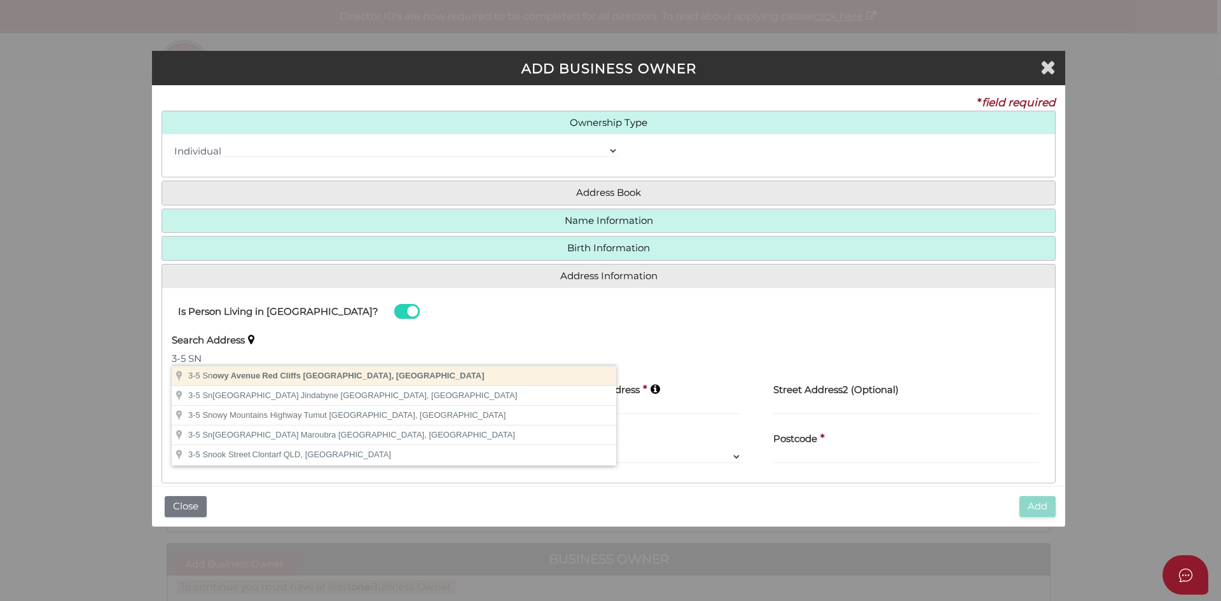
type input "3-5 Snowy Avenue, Red Cliffs VIC, Australia"
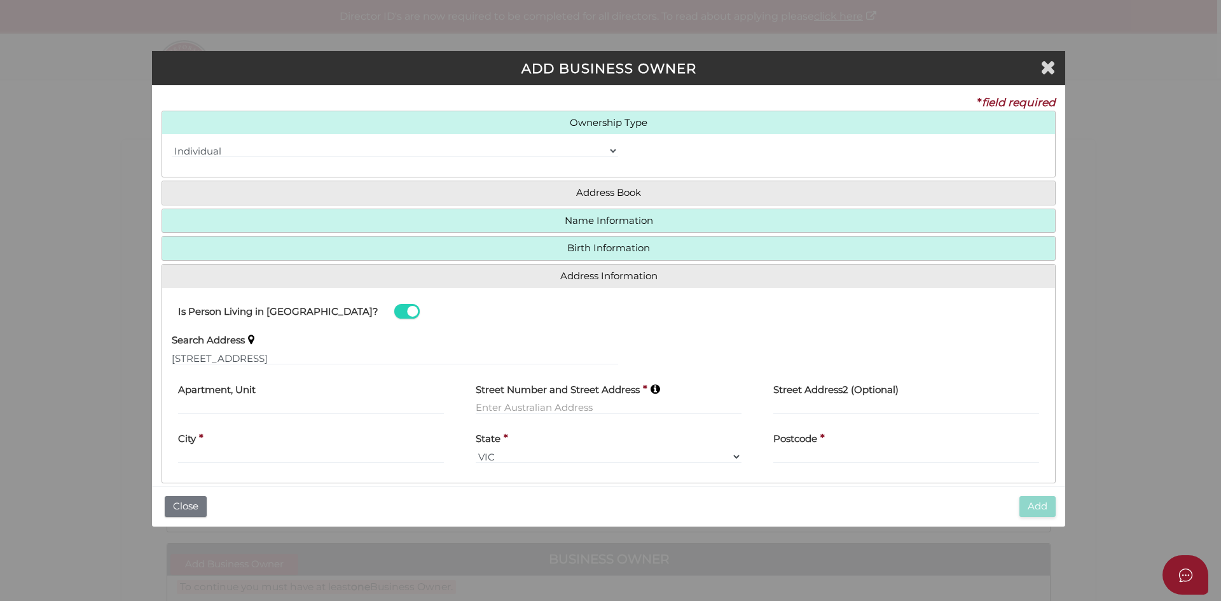
type input "[STREET_ADDRESS]"
type input "Red Cliffs"
select select "VIC"
type input "3496"
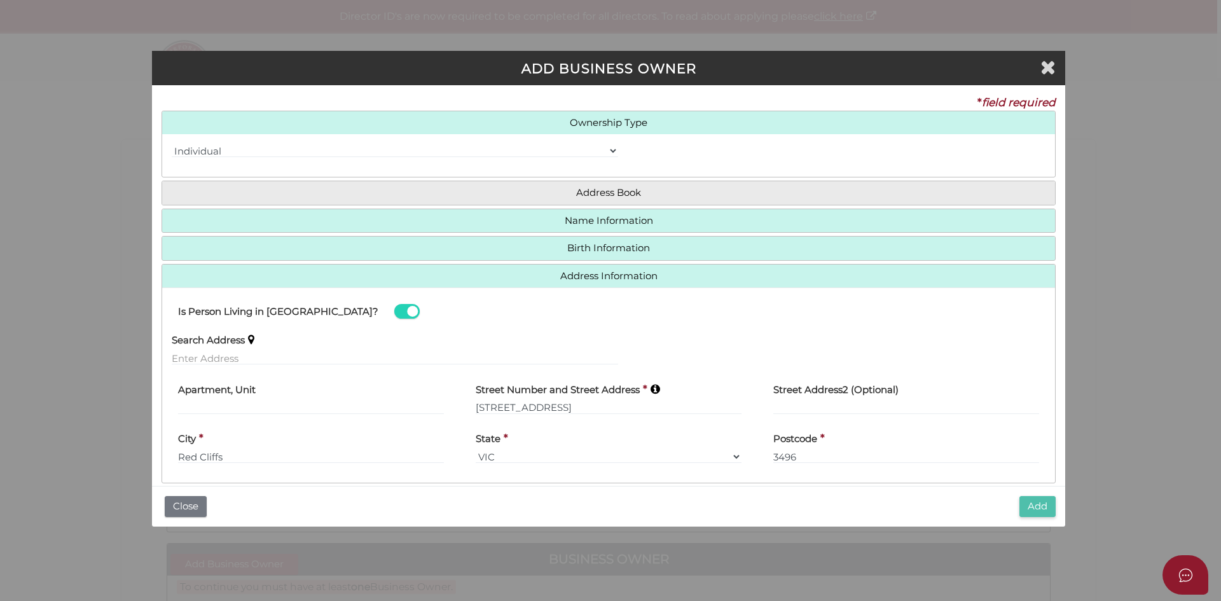
click at [1040, 504] on button "Add" at bounding box center [1038, 506] width 36 height 21
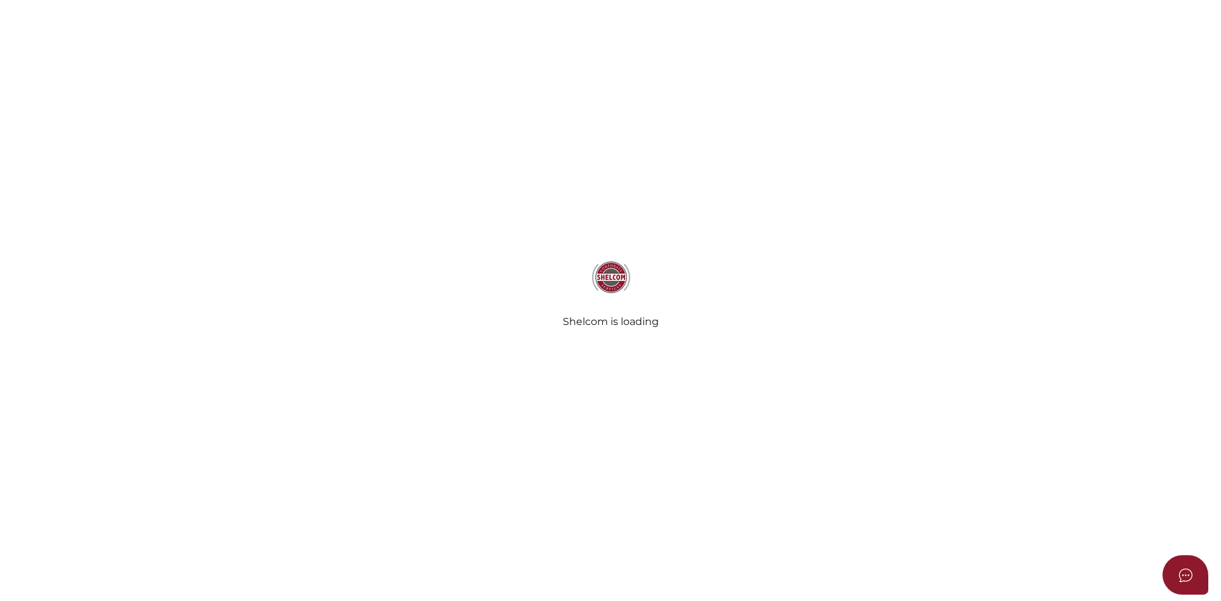
checkbox input "true"
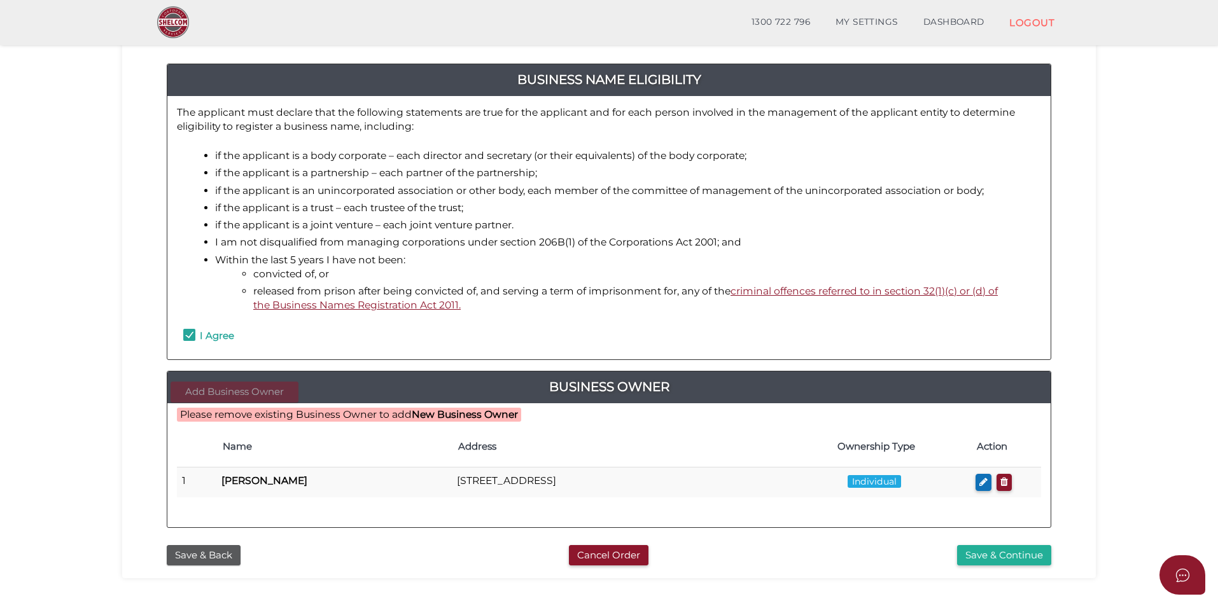
scroll to position [191, 0]
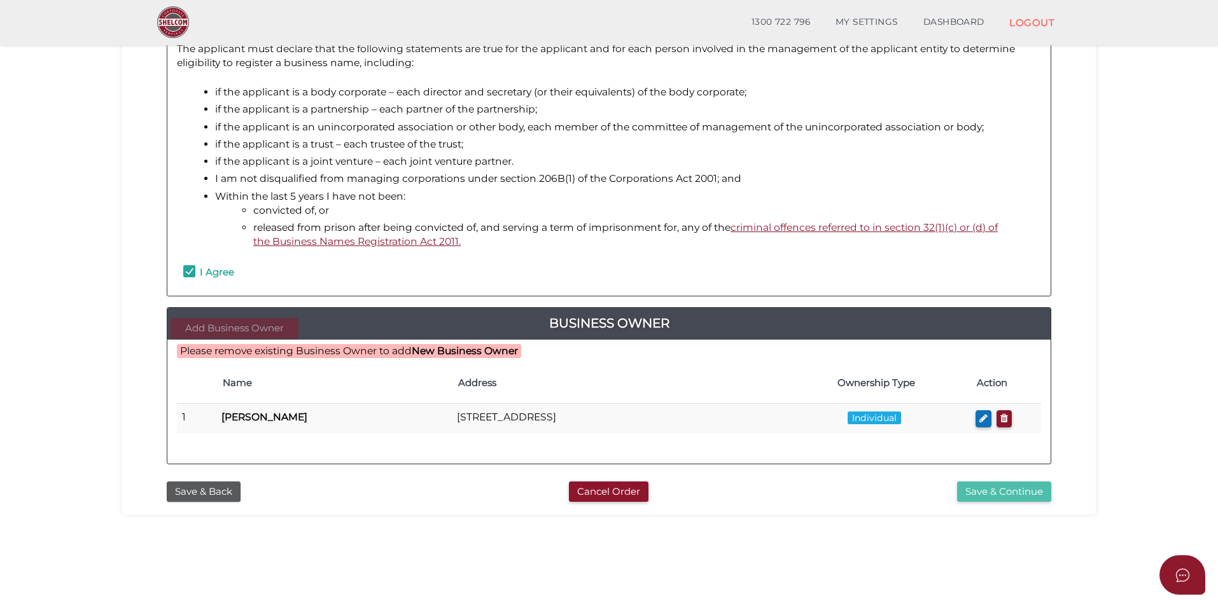
click at [977, 496] on button "Save & Continue" at bounding box center [1004, 492] width 94 height 21
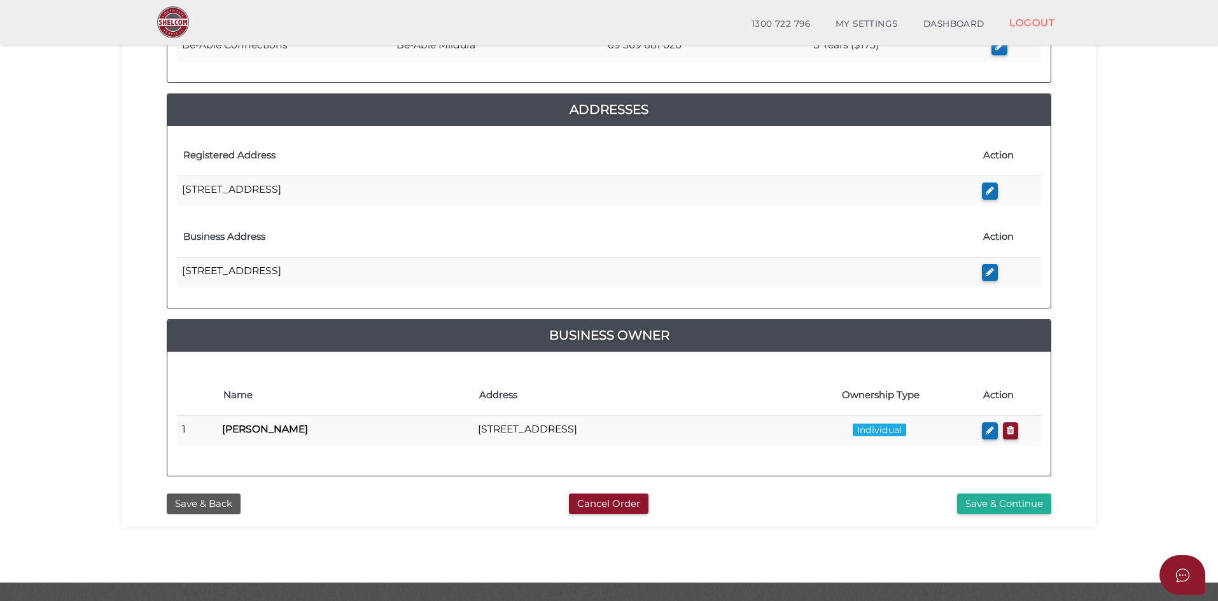
scroll to position [254, 0]
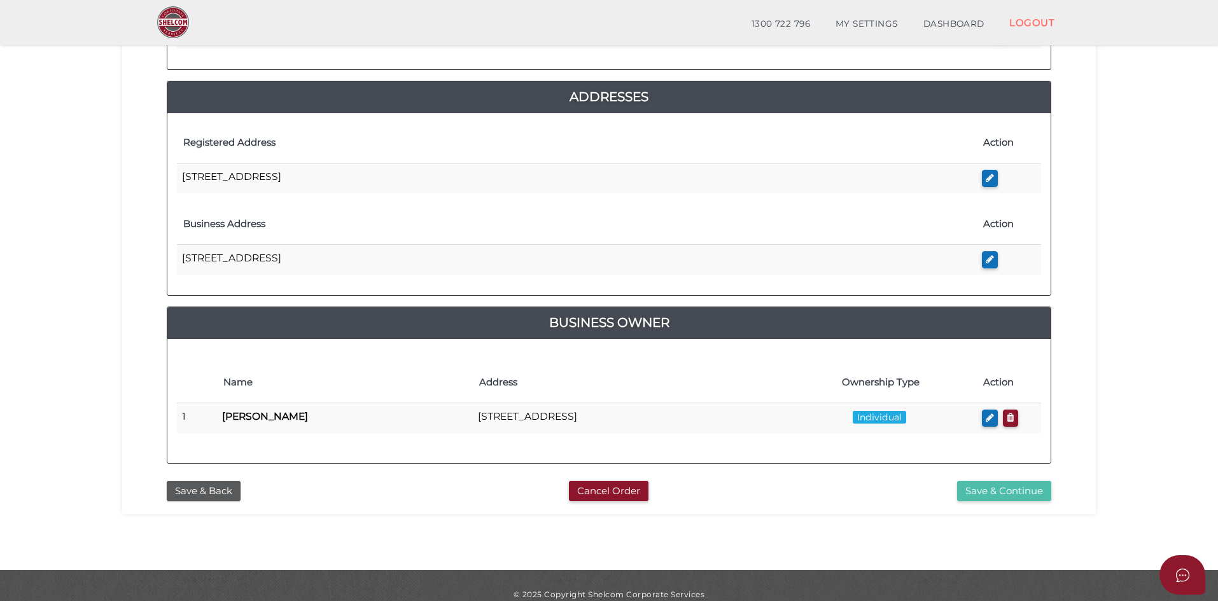
click at [1027, 491] on button "Save & Continue" at bounding box center [1004, 491] width 94 height 21
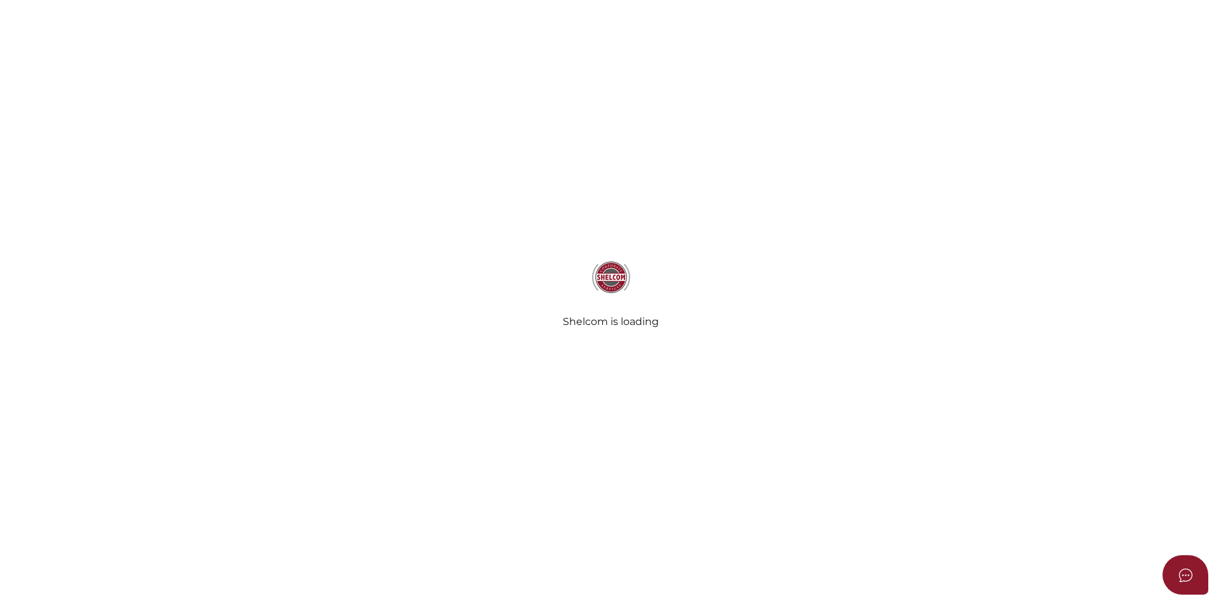
radio input "true"
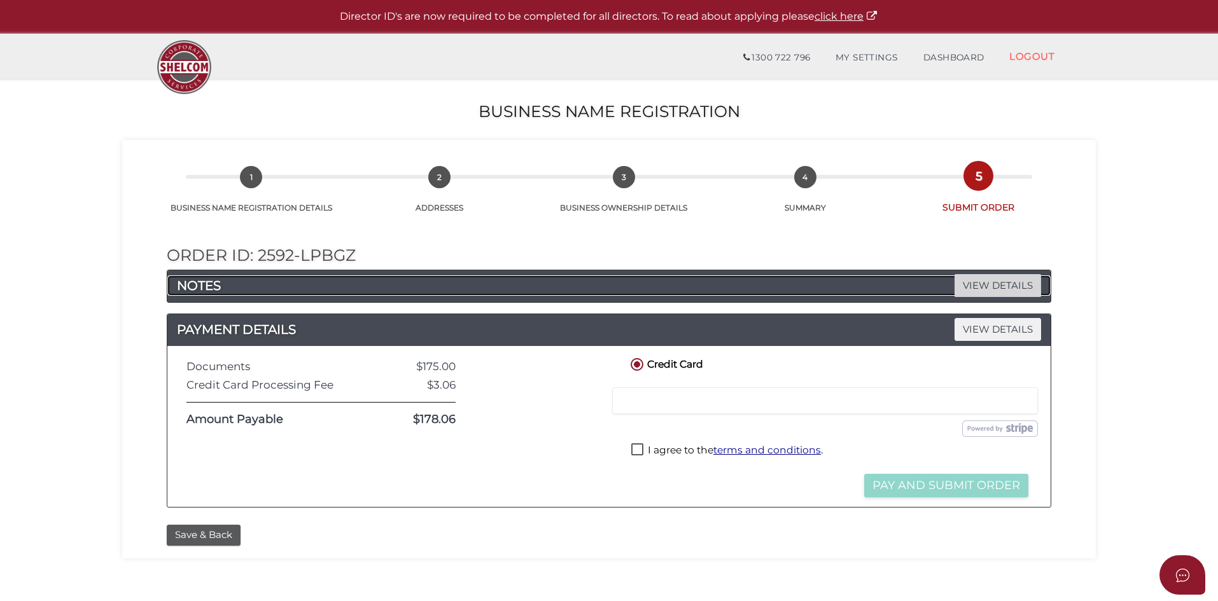
click at [986, 291] on span "VIEW DETAILS" at bounding box center [997, 285] width 87 height 22
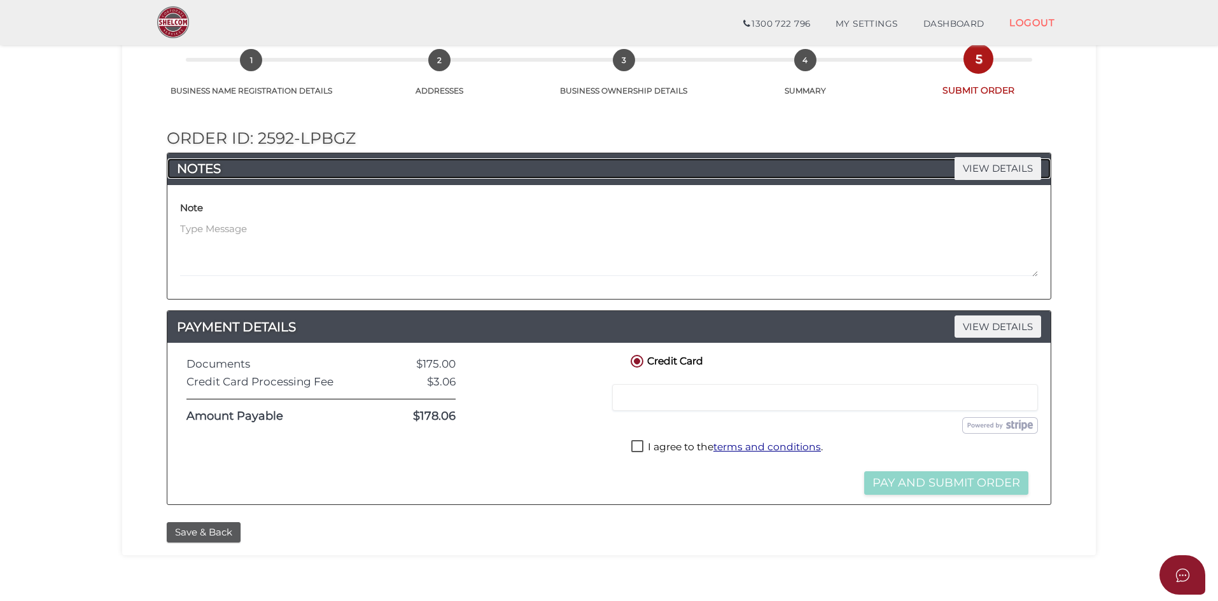
scroll to position [127, 0]
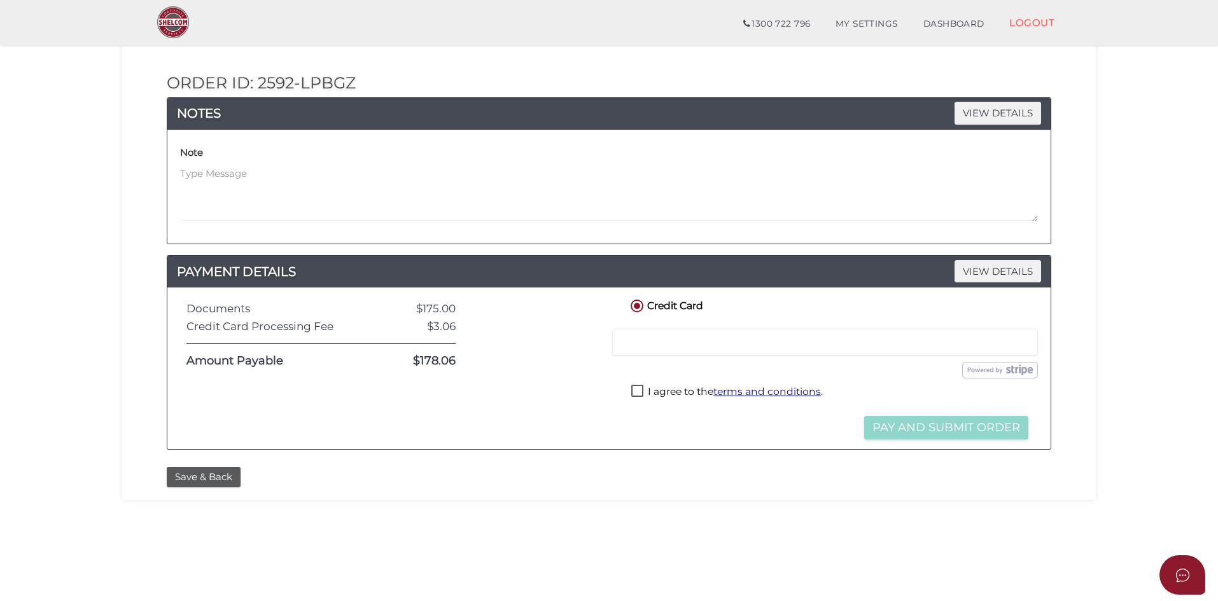
click at [634, 392] on label "I agree to the terms and conditions ." at bounding box center [726, 393] width 191 height 16
checkbox input "true"
click at [961, 426] on button "Pay and Submit Order" at bounding box center [946, 428] width 164 height 24
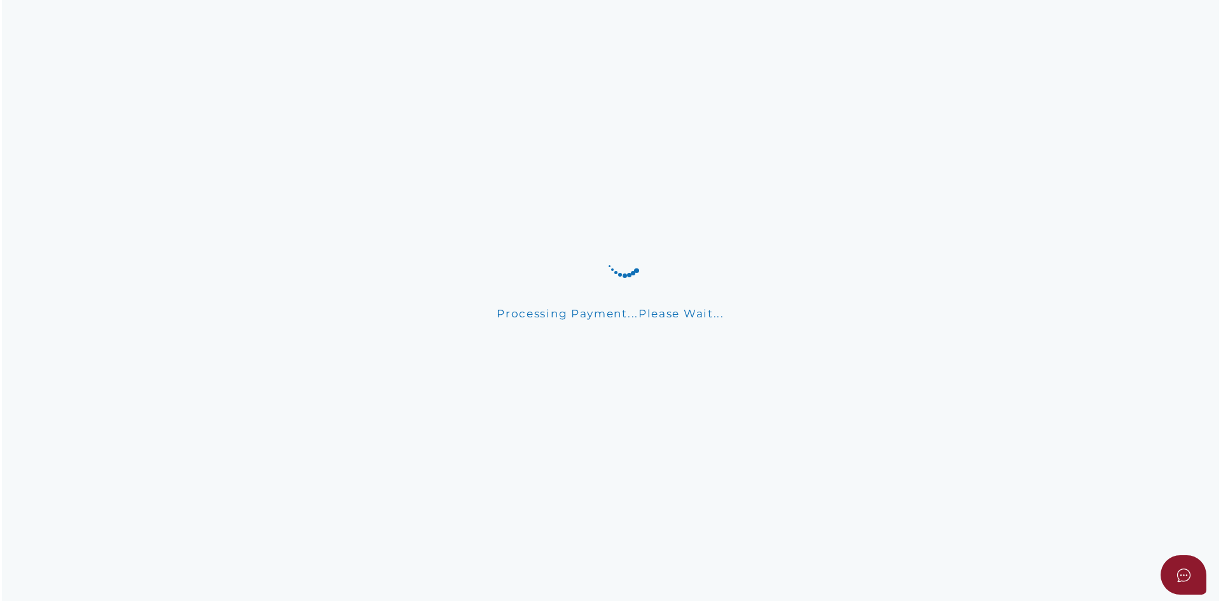
scroll to position [0, 0]
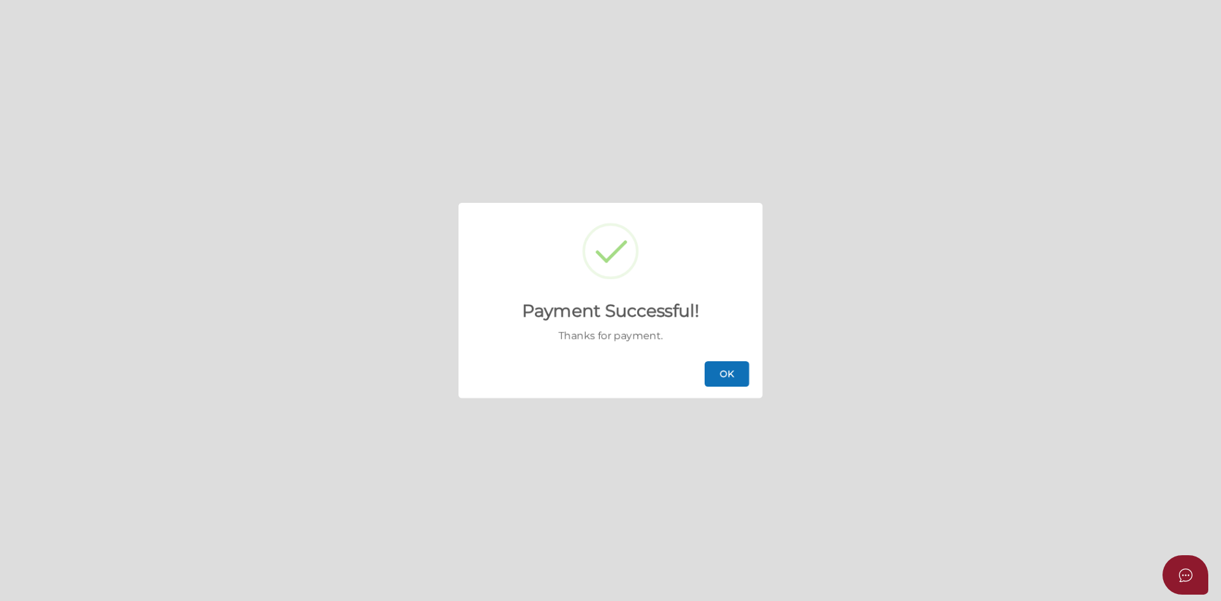
click at [725, 373] on button "OK" at bounding box center [727, 373] width 45 height 25
